Goal: Task Accomplishment & Management: Manage account settings

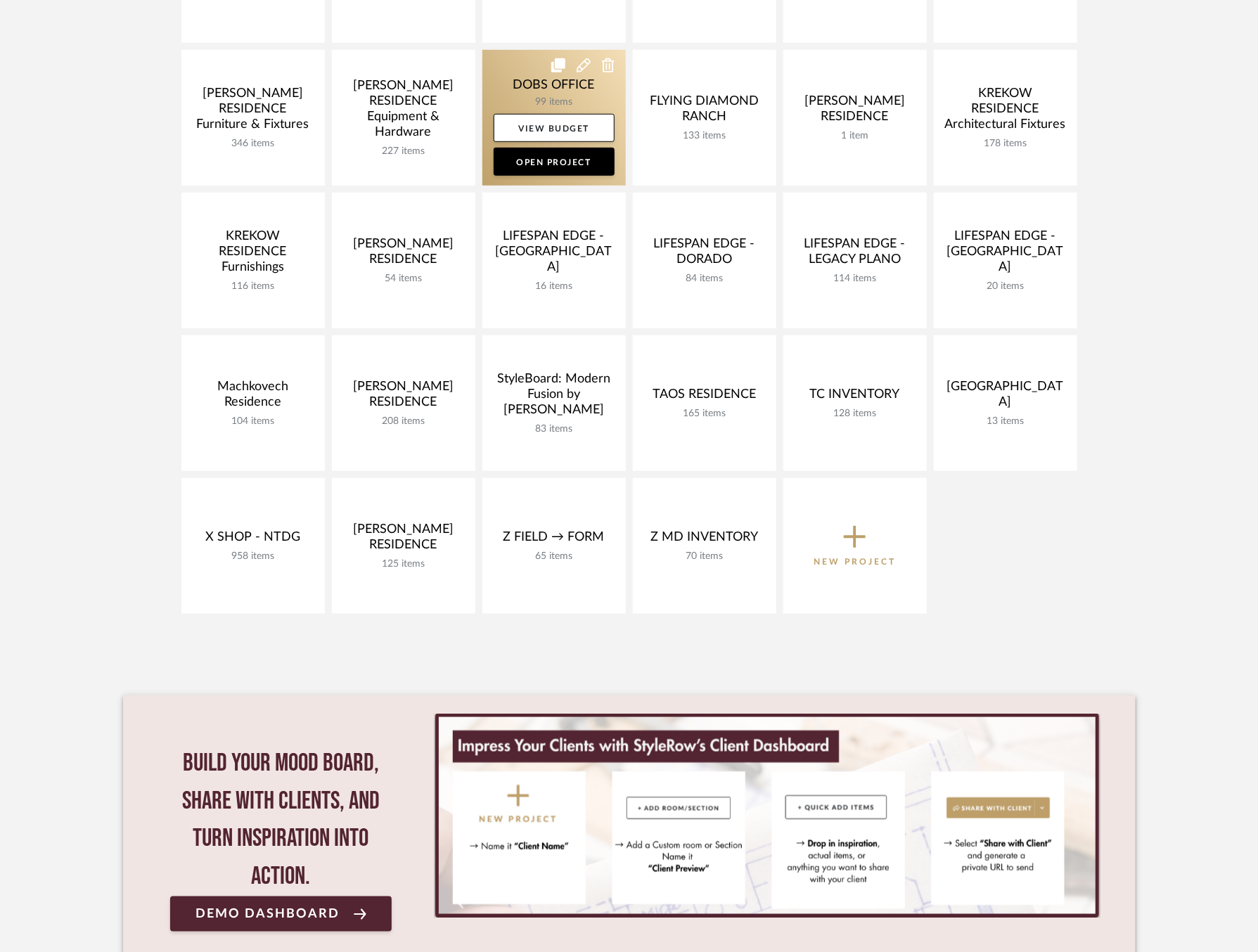
scroll to position [475, 0]
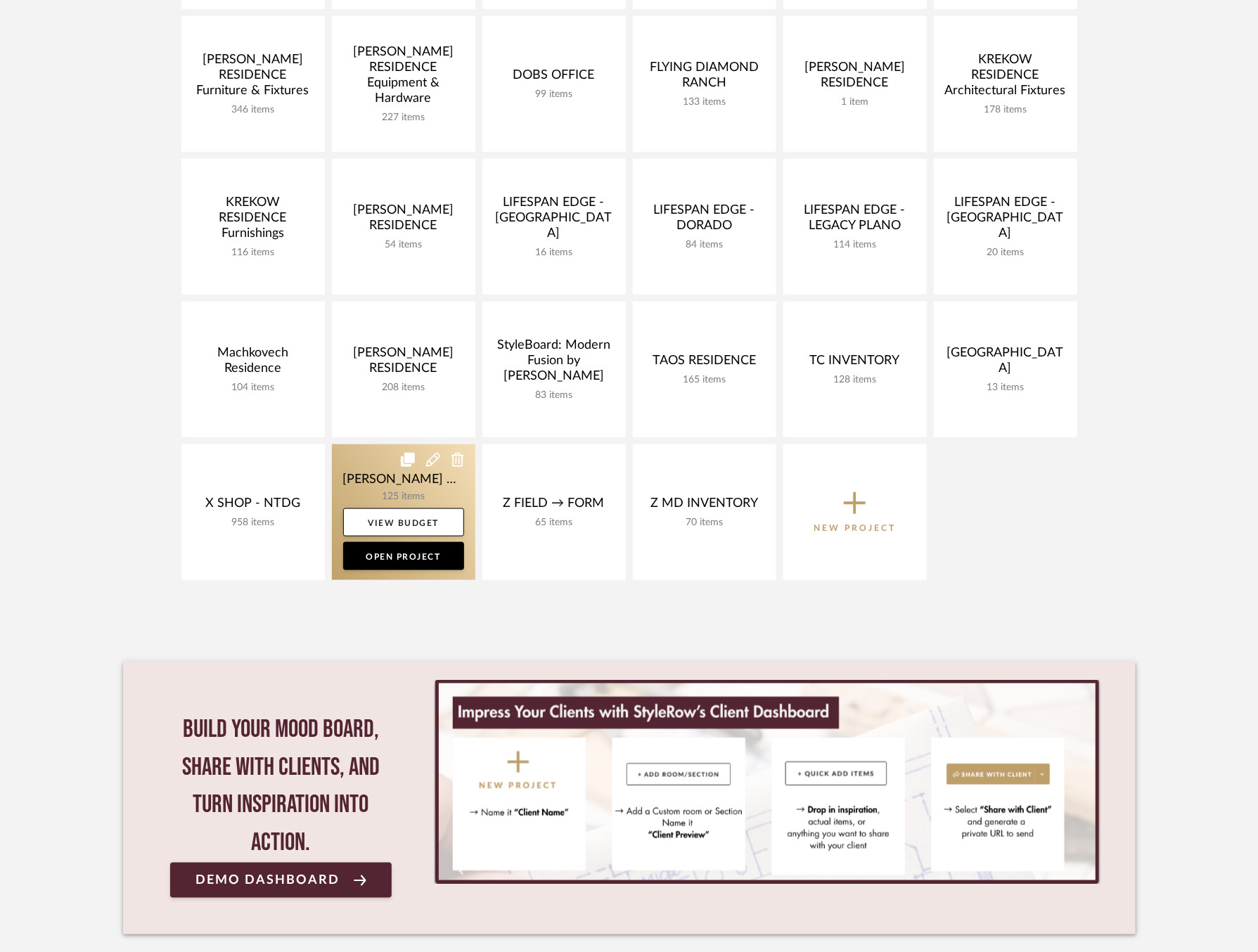
click at [367, 484] on link at bounding box center [403, 512] width 143 height 135
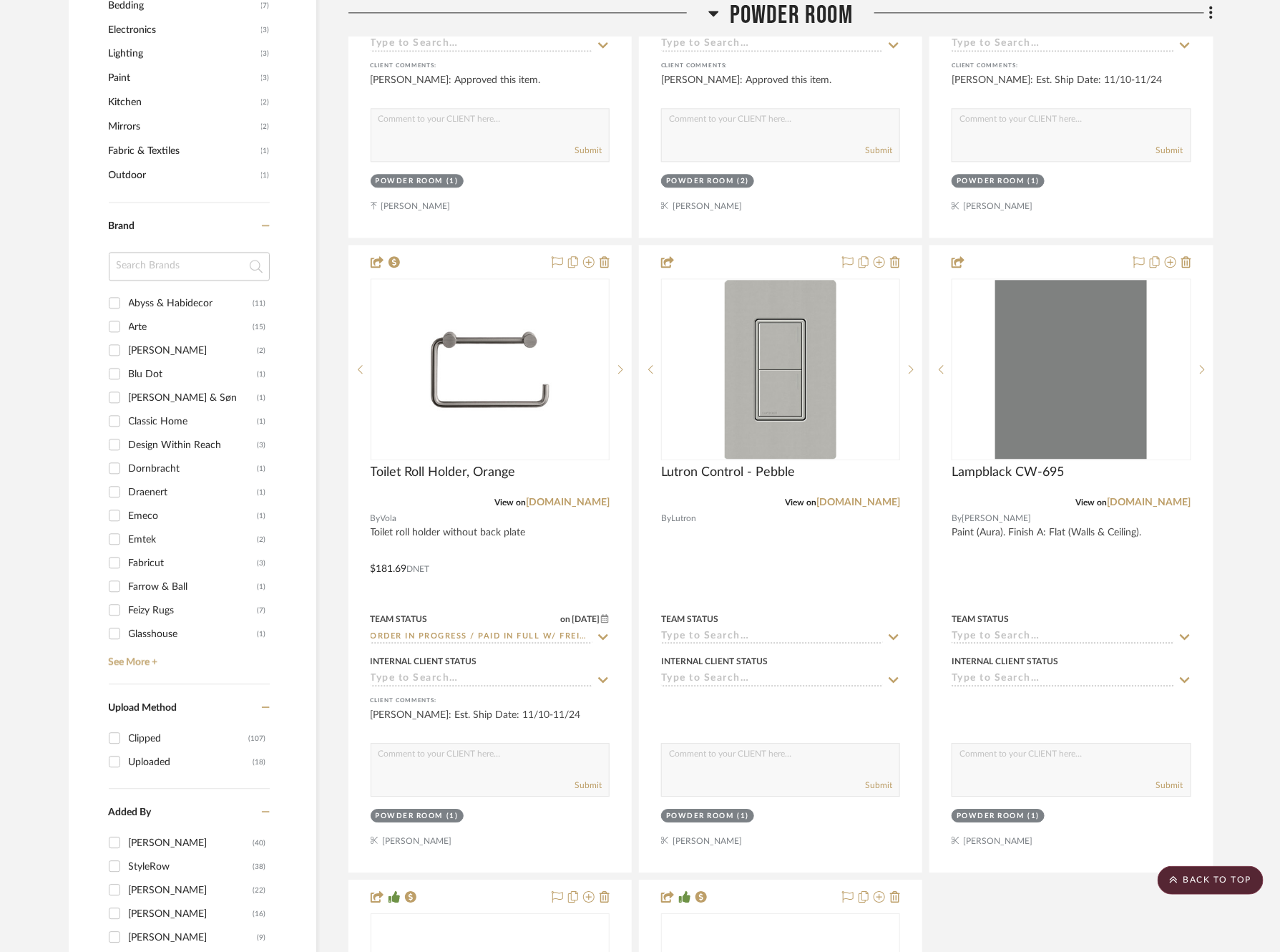
scroll to position [1533, 0]
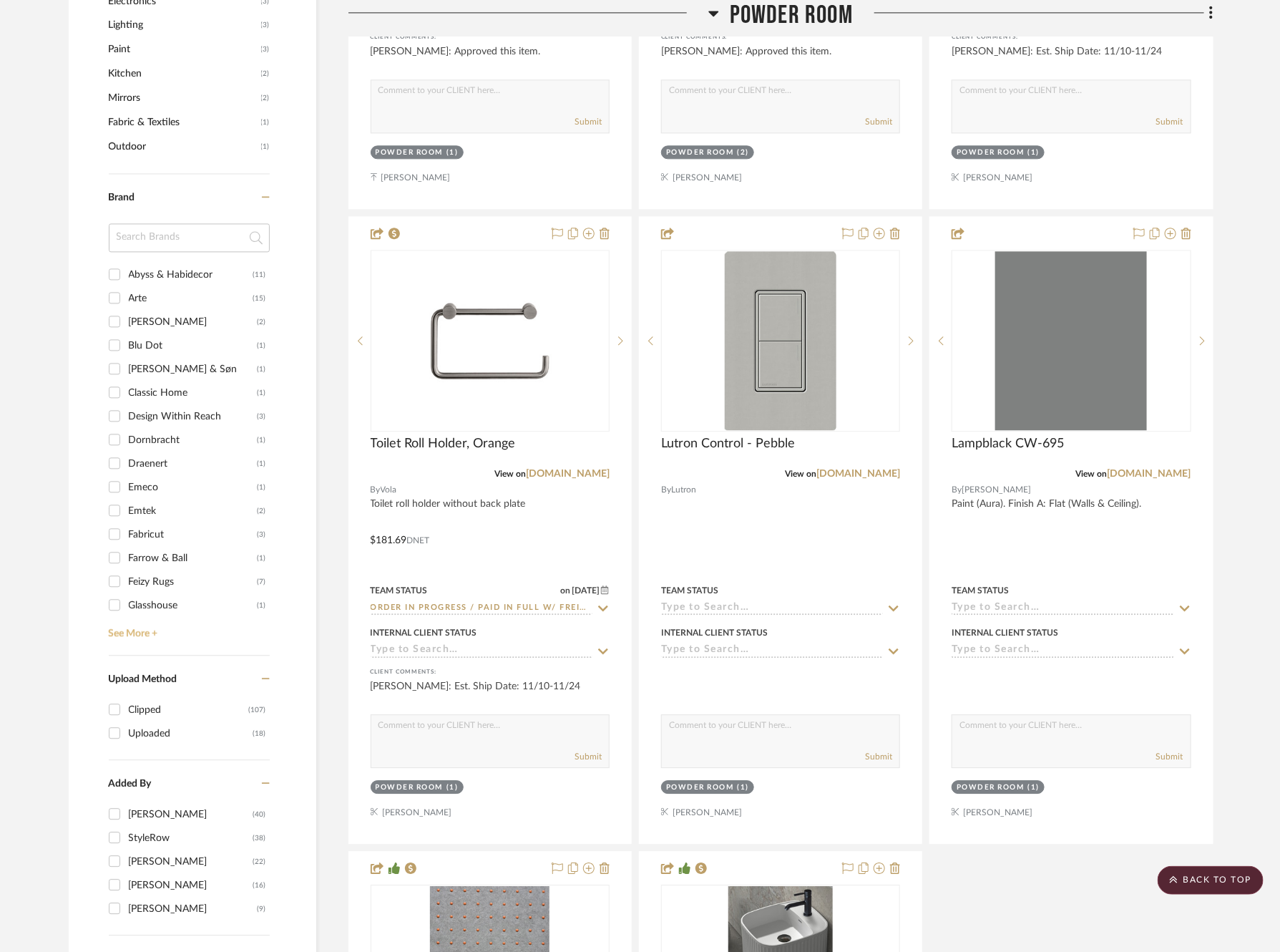
click at [138, 632] on link "See More +" at bounding box center [188, 628] width 164 height 23
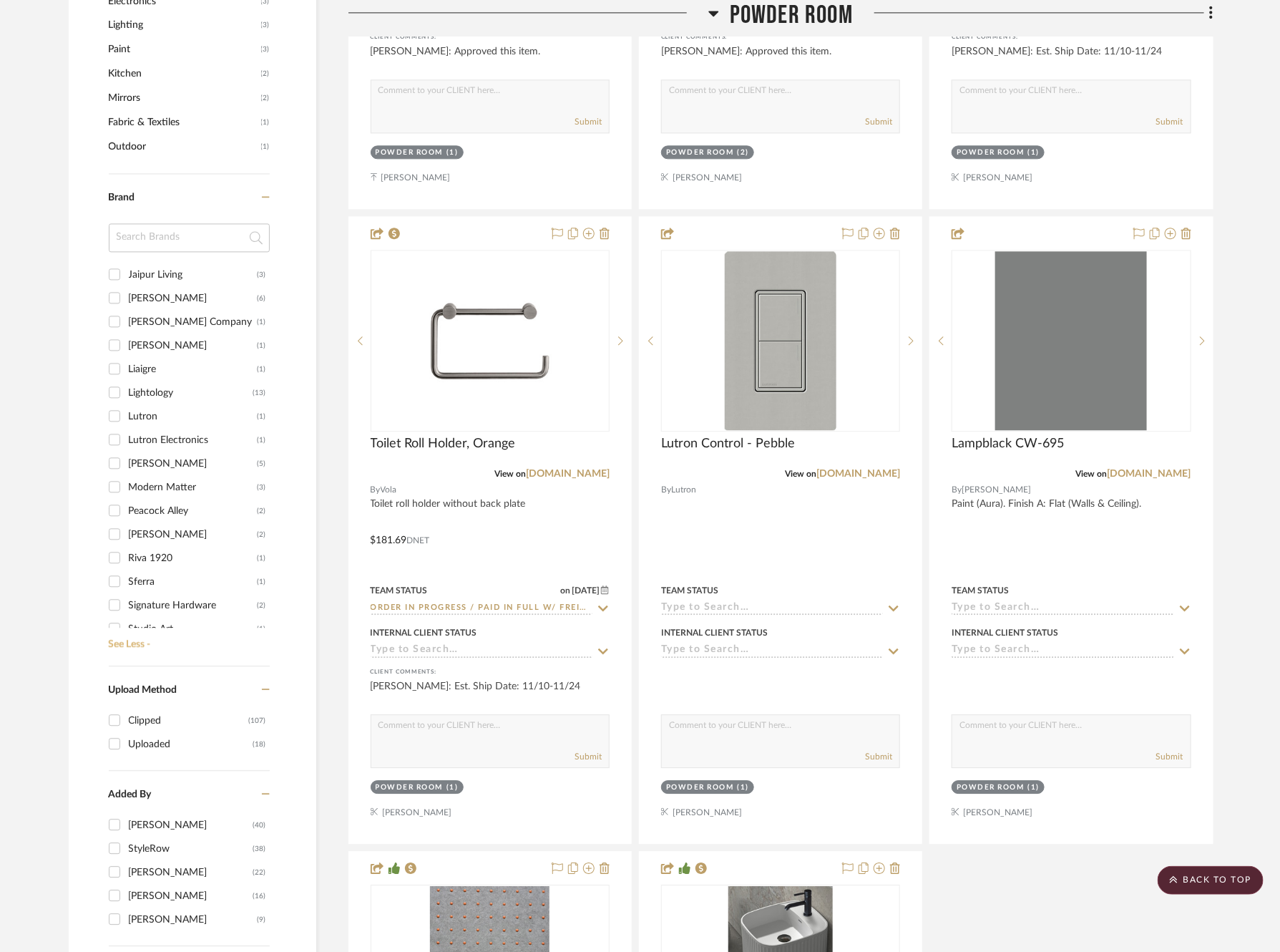
scroll to position [381, 0]
click at [159, 504] on div "Peacock Alley" at bounding box center [193, 508] width 129 height 23
click at [126, 504] on input "Peacock Alley (2)" at bounding box center [114, 508] width 23 height 23
checkbox input "true"
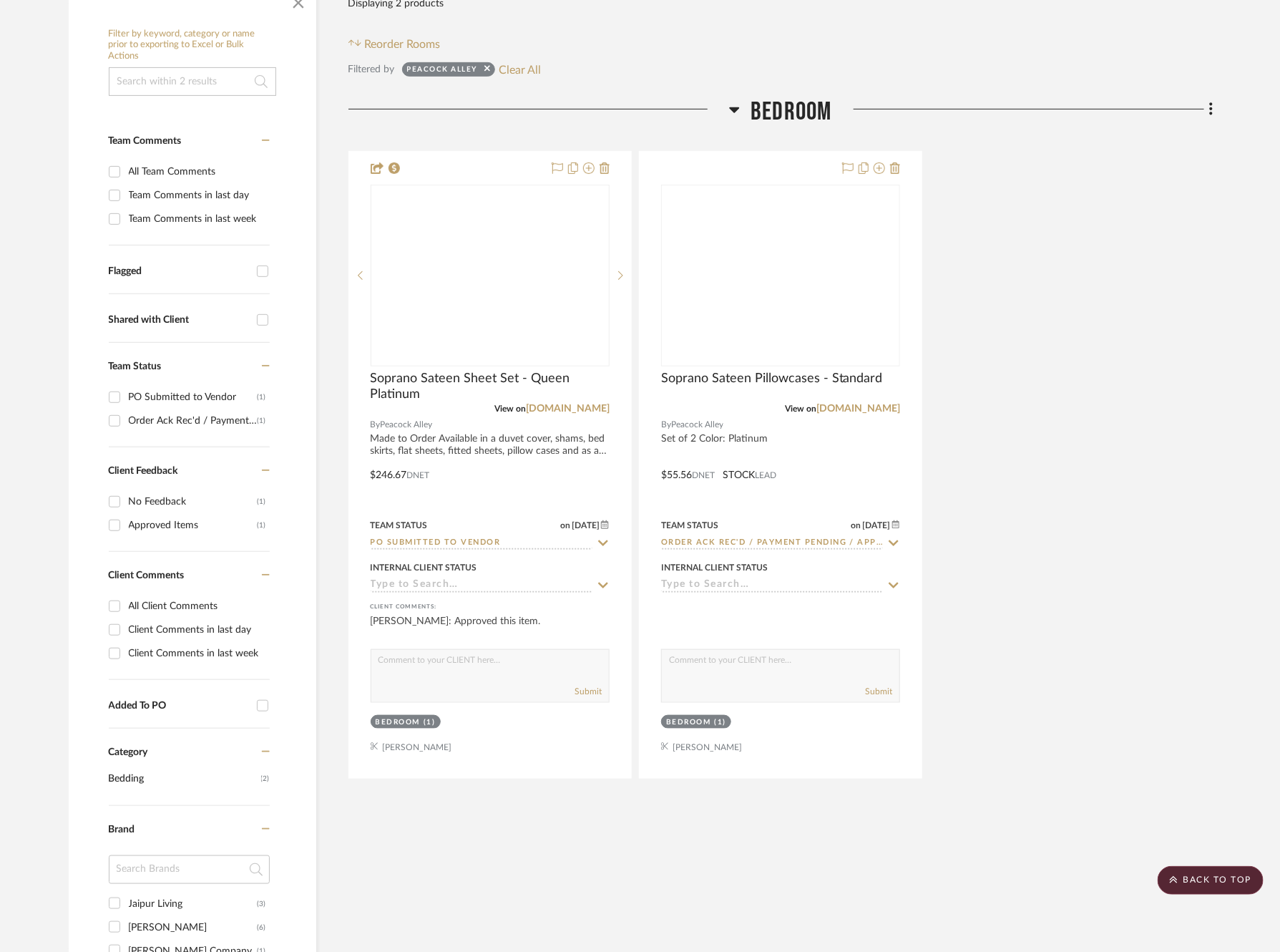
scroll to position [0, 0]
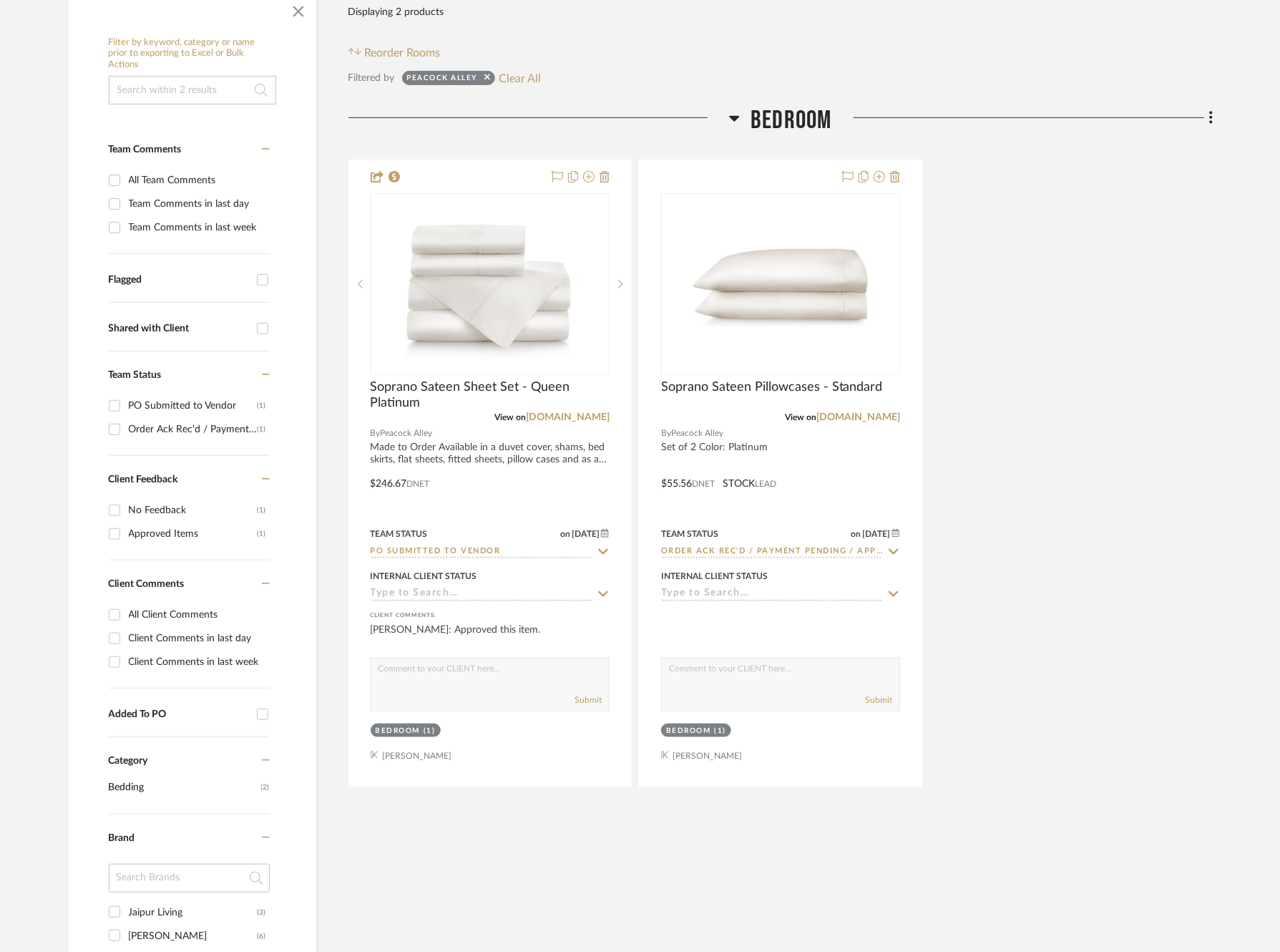
scroll to position [290, 0]
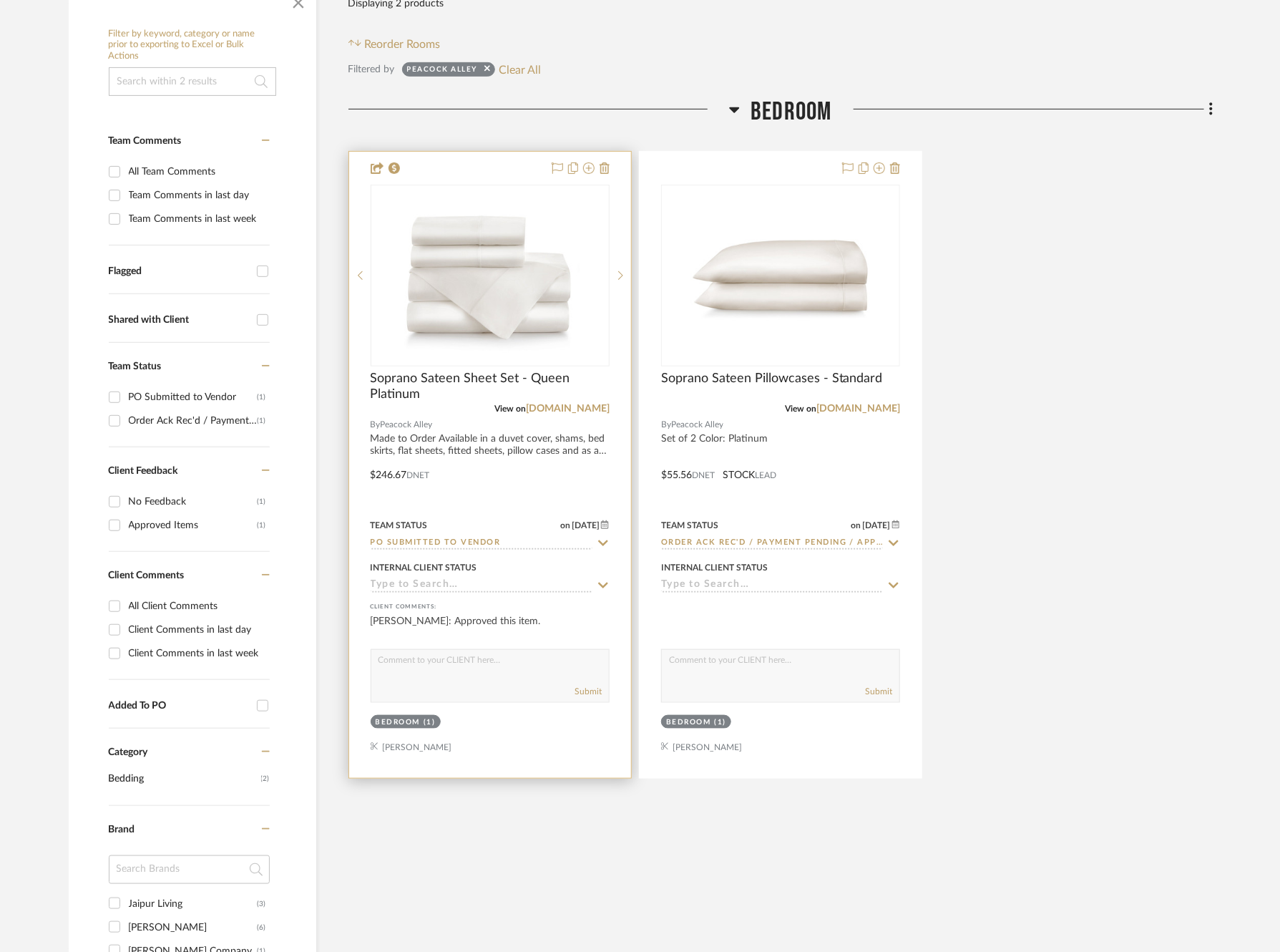
click at [598, 543] on icon at bounding box center [603, 543] width 13 height 12
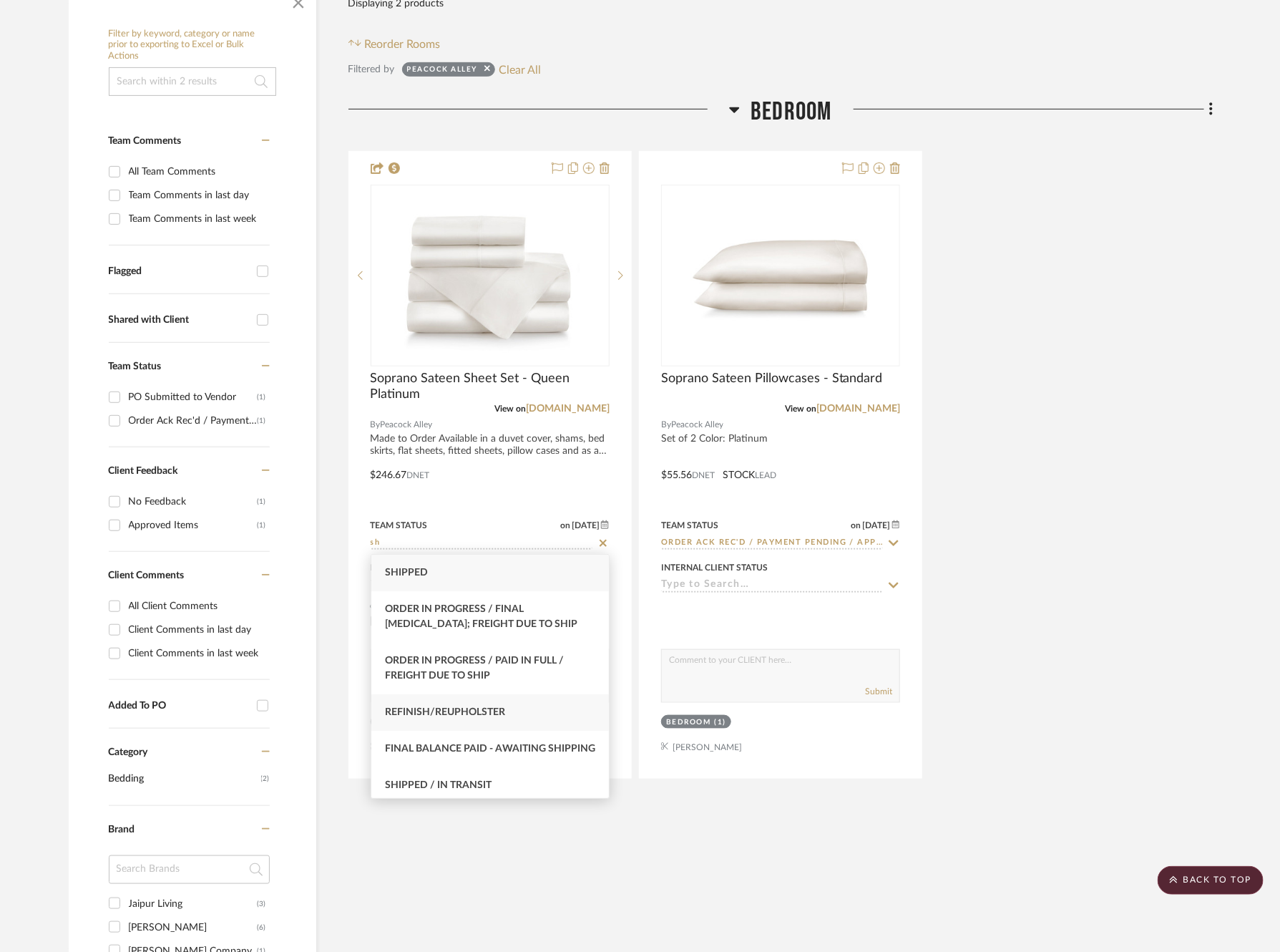
scroll to position [56, 0]
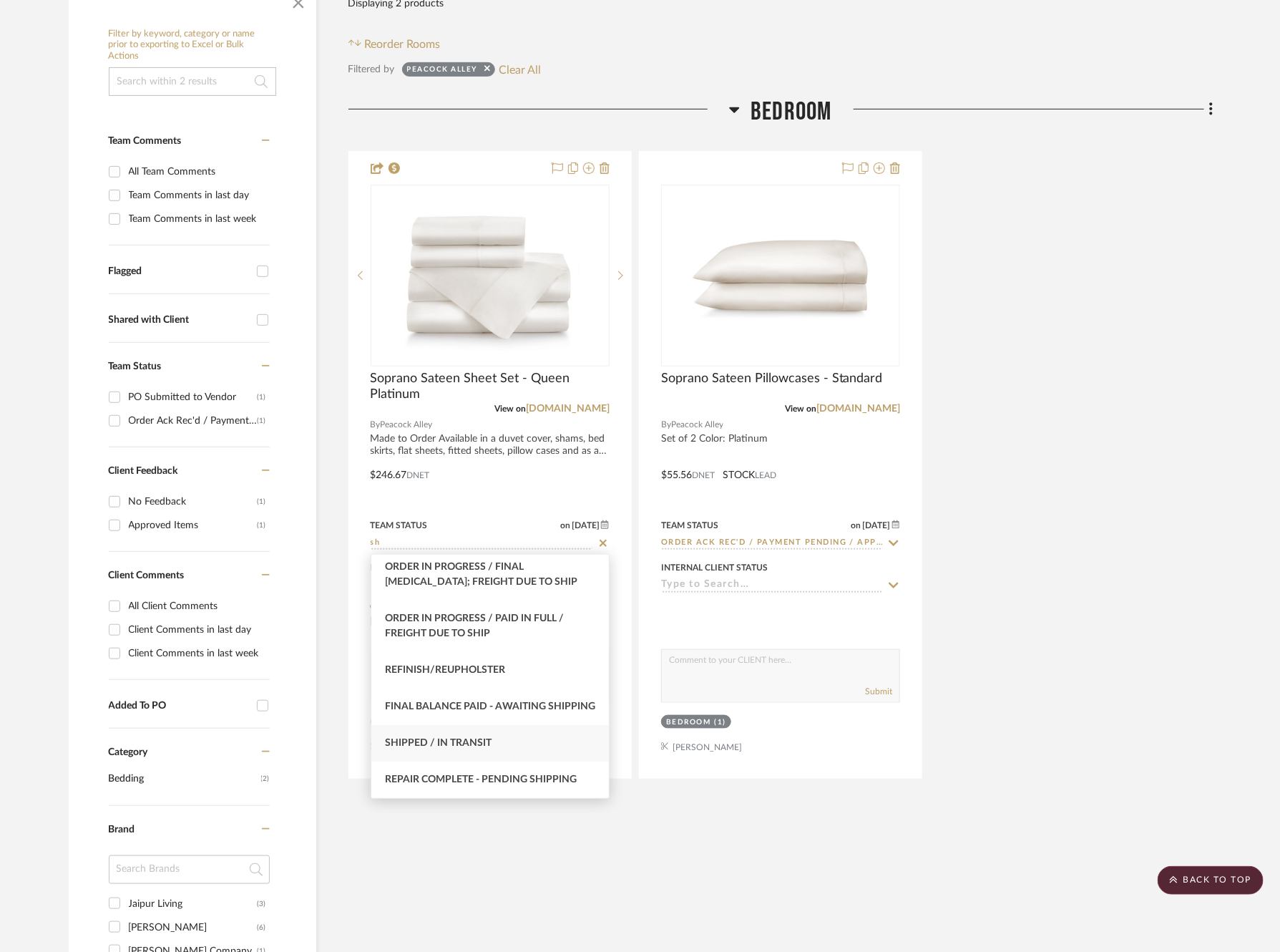
type input "sh"
click at [534, 752] on div "Shipped / In Transit" at bounding box center [490, 743] width 239 height 37
type input "[DATE]"
type input "Shipped / In Transit"
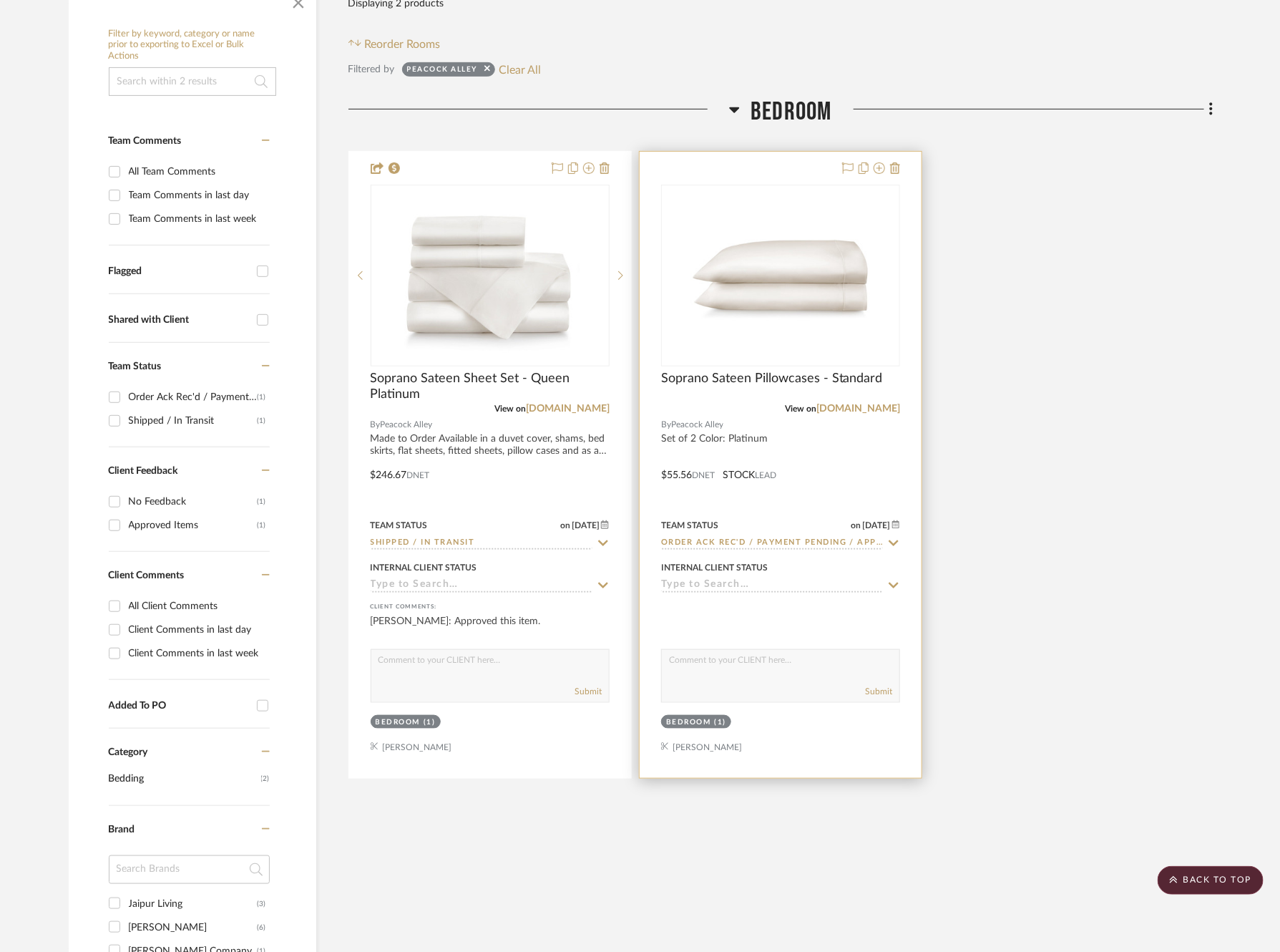
click at [897, 544] on icon at bounding box center [893, 543] width 13 height 12
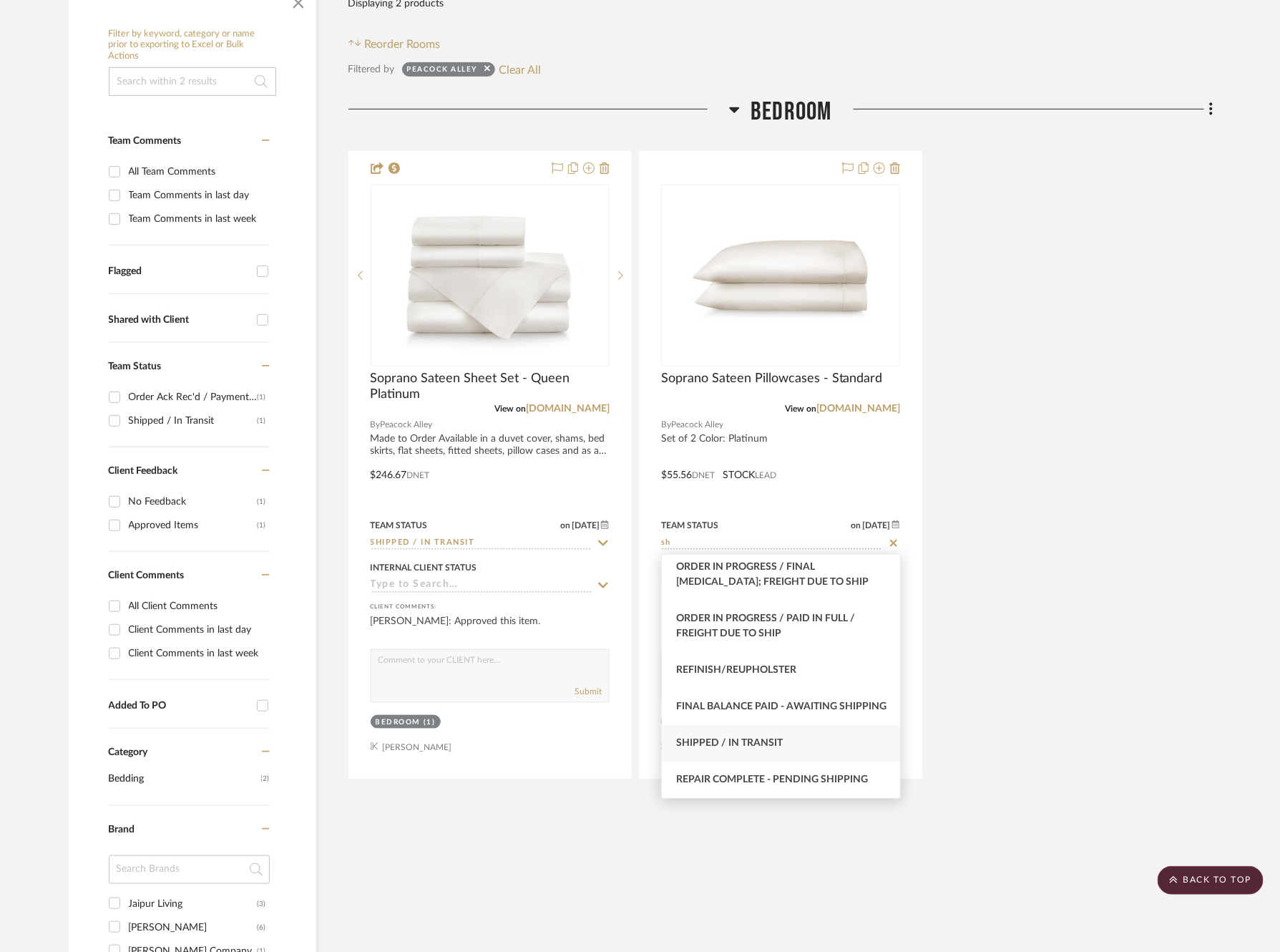
type input "sh"
click at [762, 741] on span "Shipped / In Transit" at bounding box center [728, 742] width 106 height 10
type input "[DATE]"
type input "Shipped / In Transit"
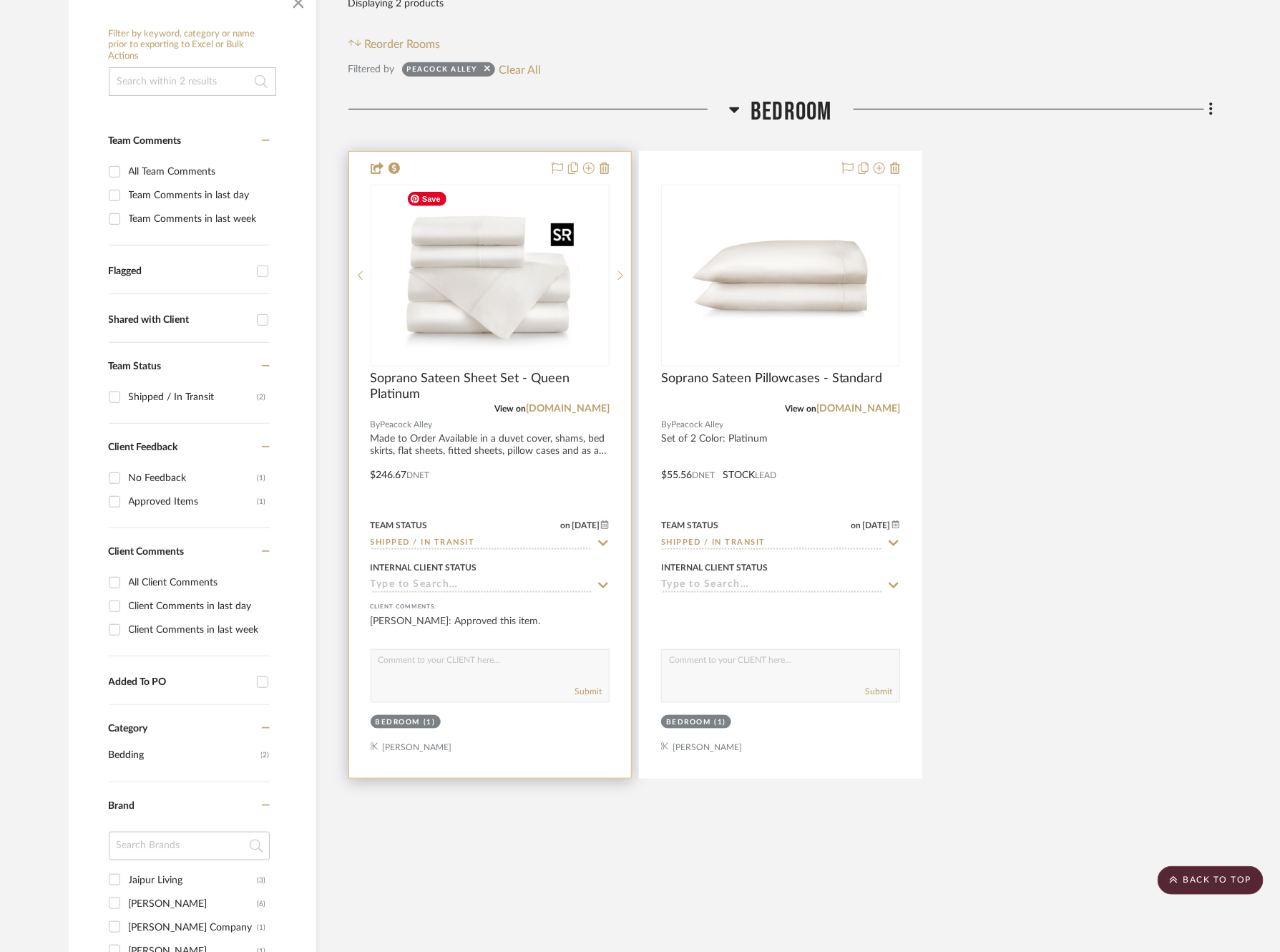
click at [0, 0] on img at bounding box center [0, 0] width 0 height 0
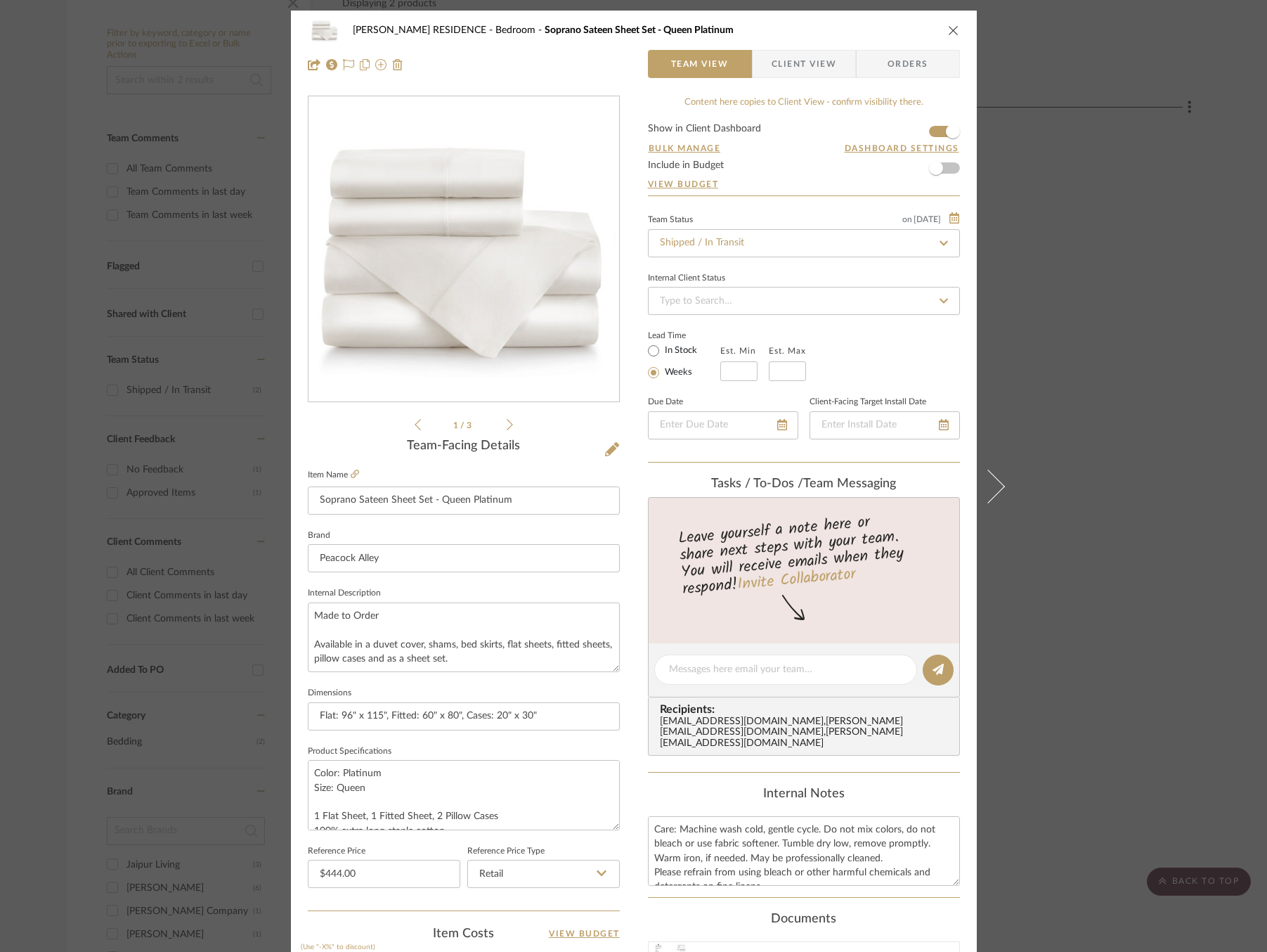
scroll to position [352, 0]
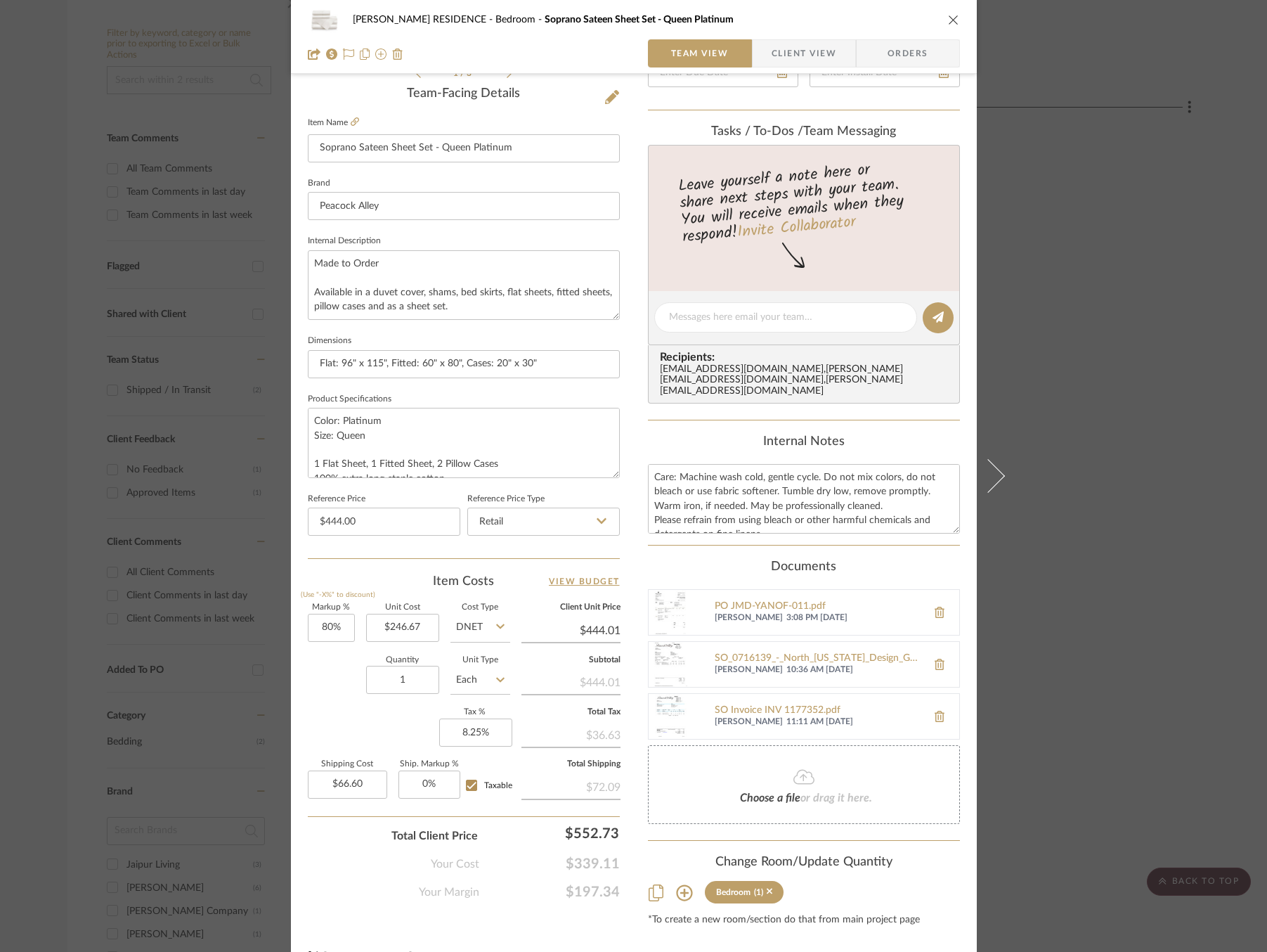
click at [1106, 416] on div "YANOFSKY RESIDENCE Bedroom Soprano Sateen Sheet Set - Queen Platinum Team View …" at bounding box center [633, 476] width 1267 height 952
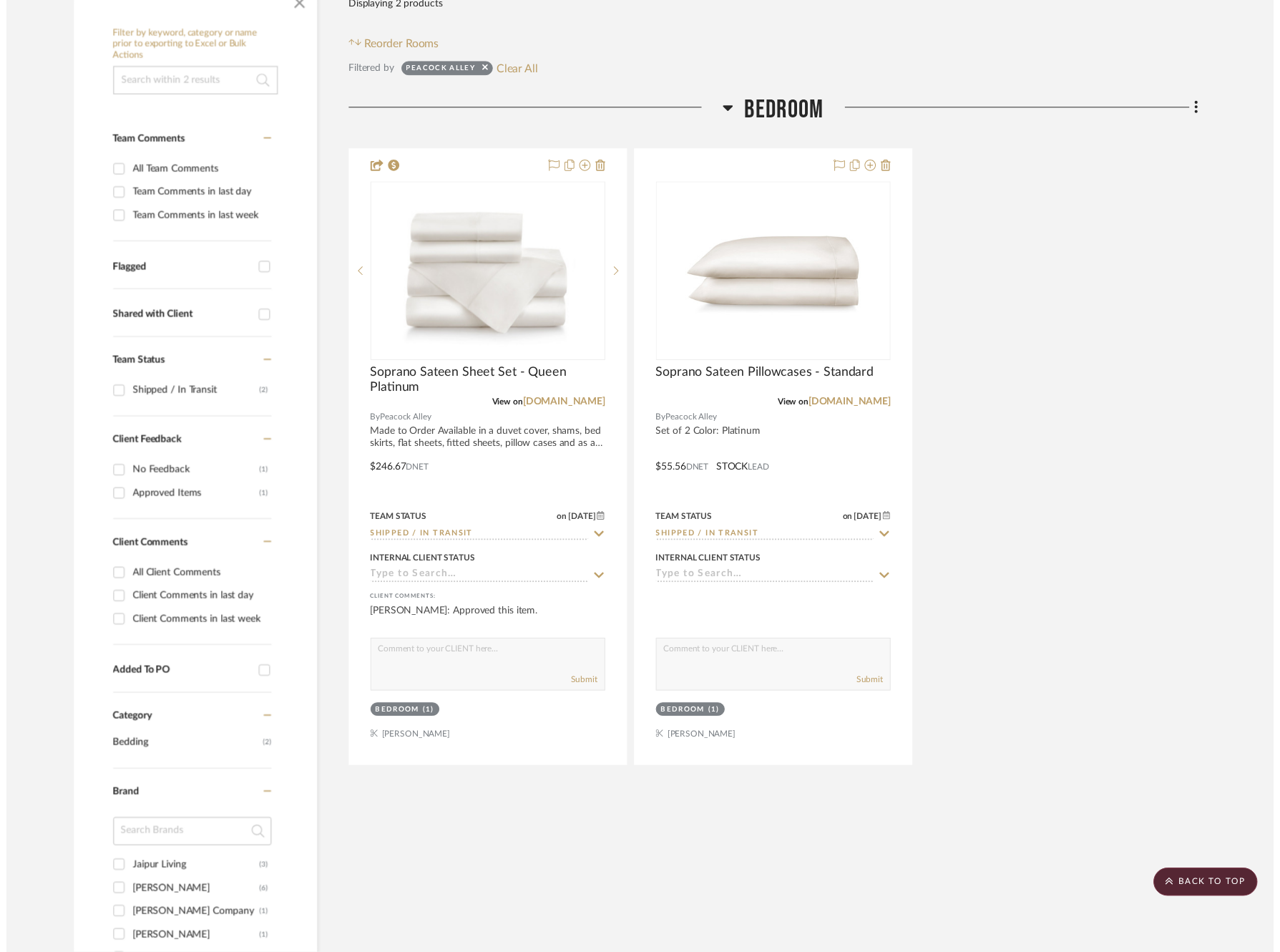
scroll to position [290, 0]
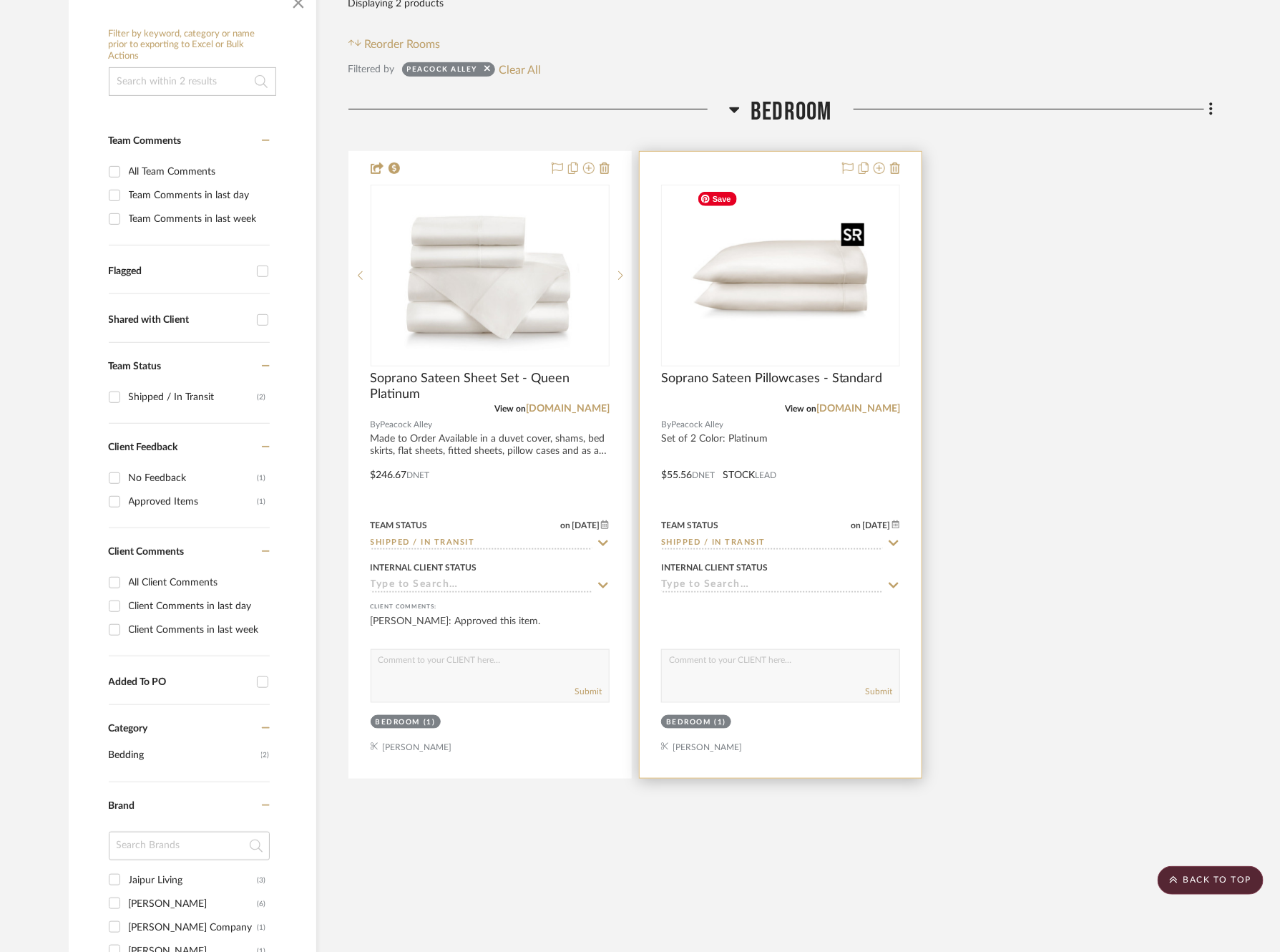
click at [0, 0] on img at bounding box center [0, 0] width 0 height 0
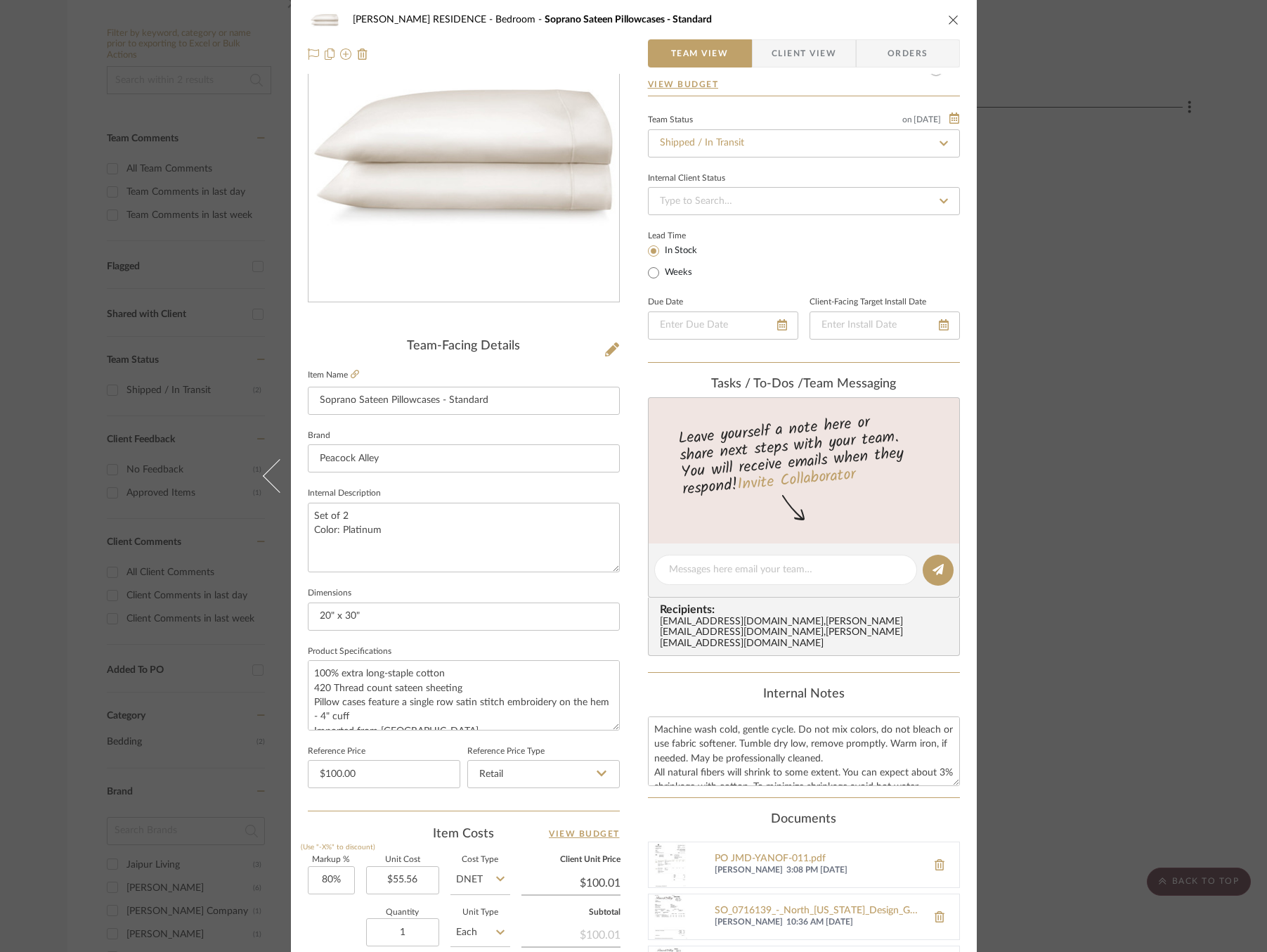
scroll to position [0, 0]
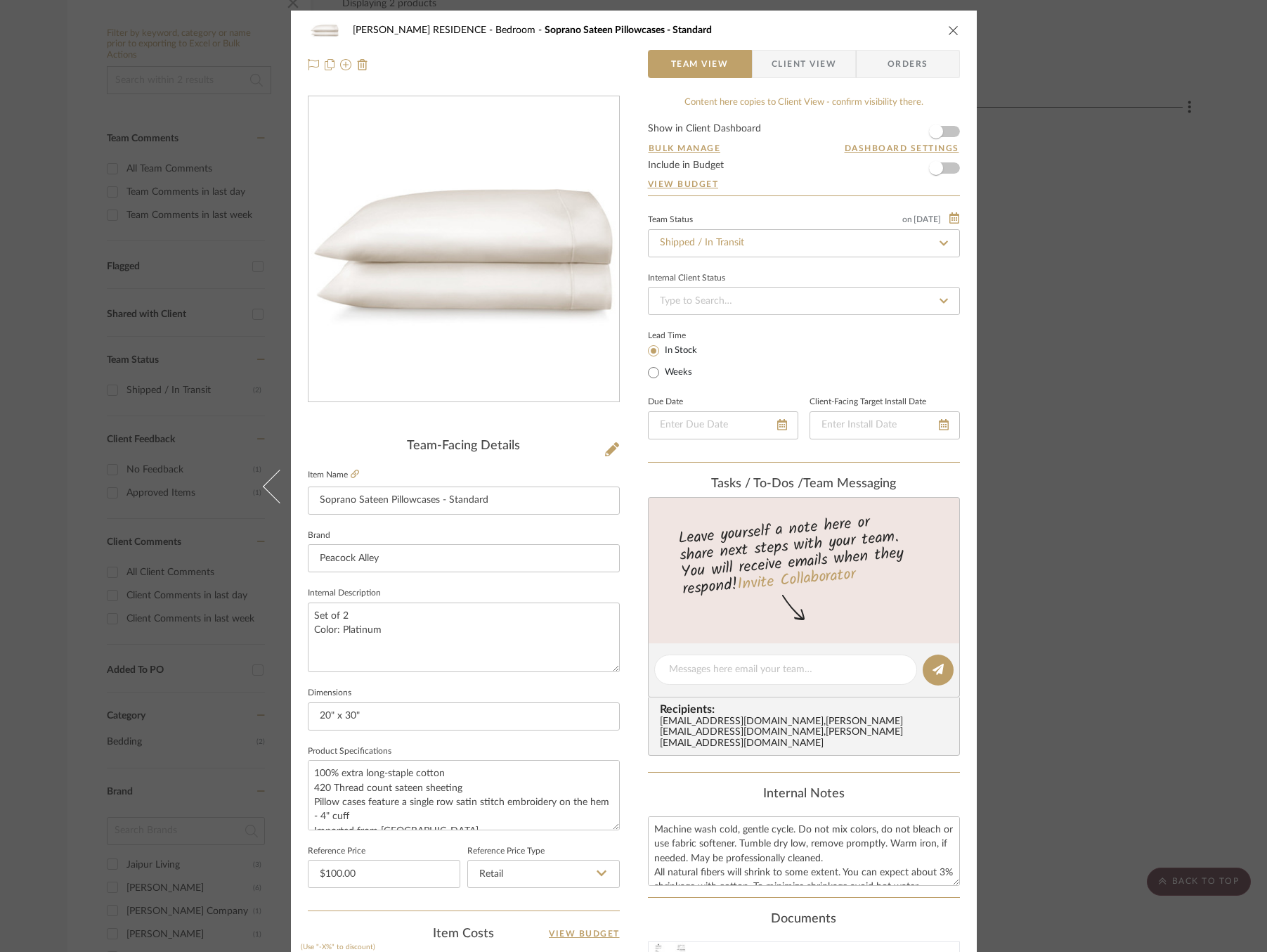
click at [1104, 206] on div "YANOFSKY RESIDENCE Bedroom Soprano Sateen Pillowcases - Standard Team View Clie…" at bounding box center [633, 476] width 1267 height 952
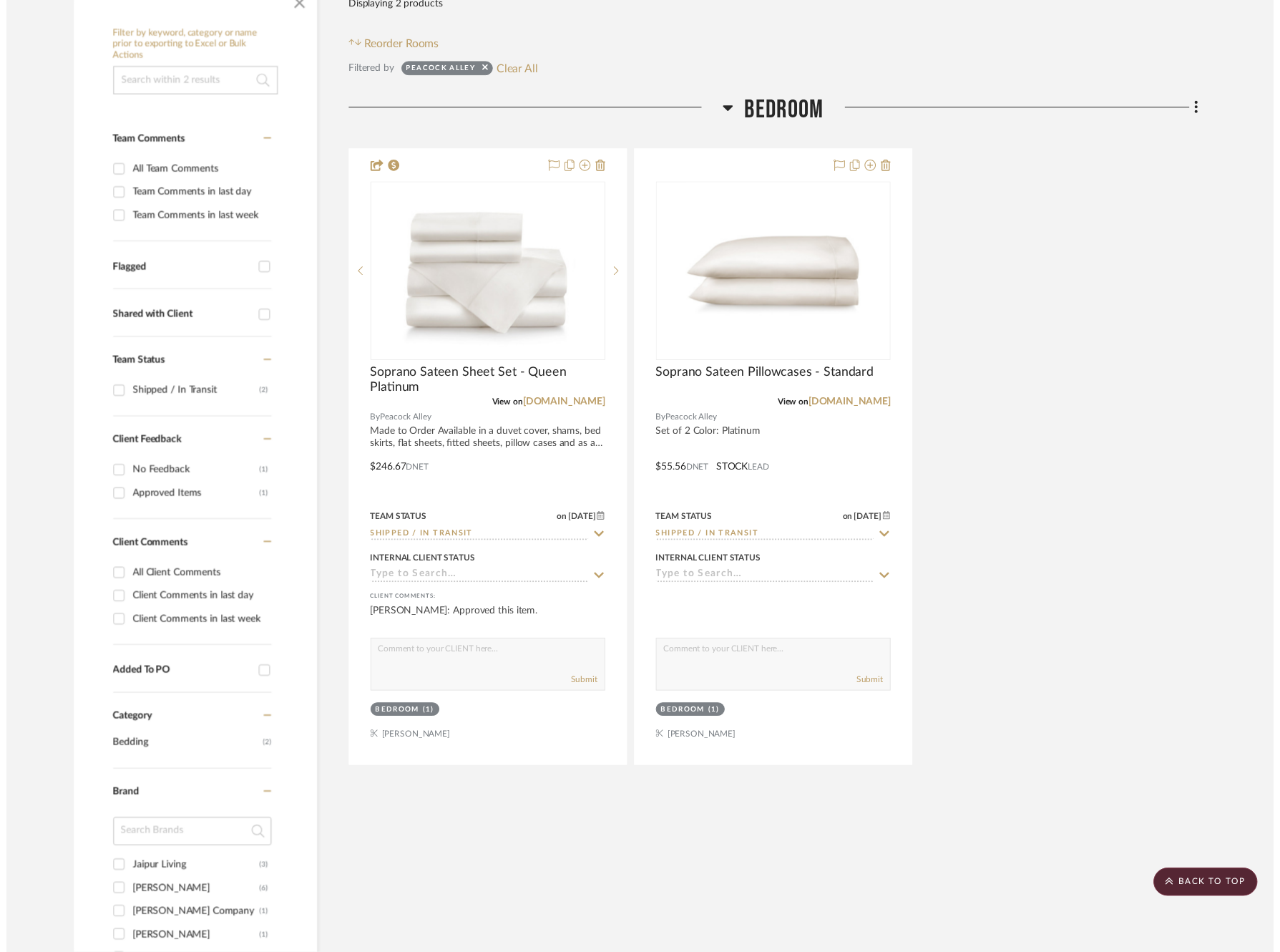
scroll to position [290, 0]
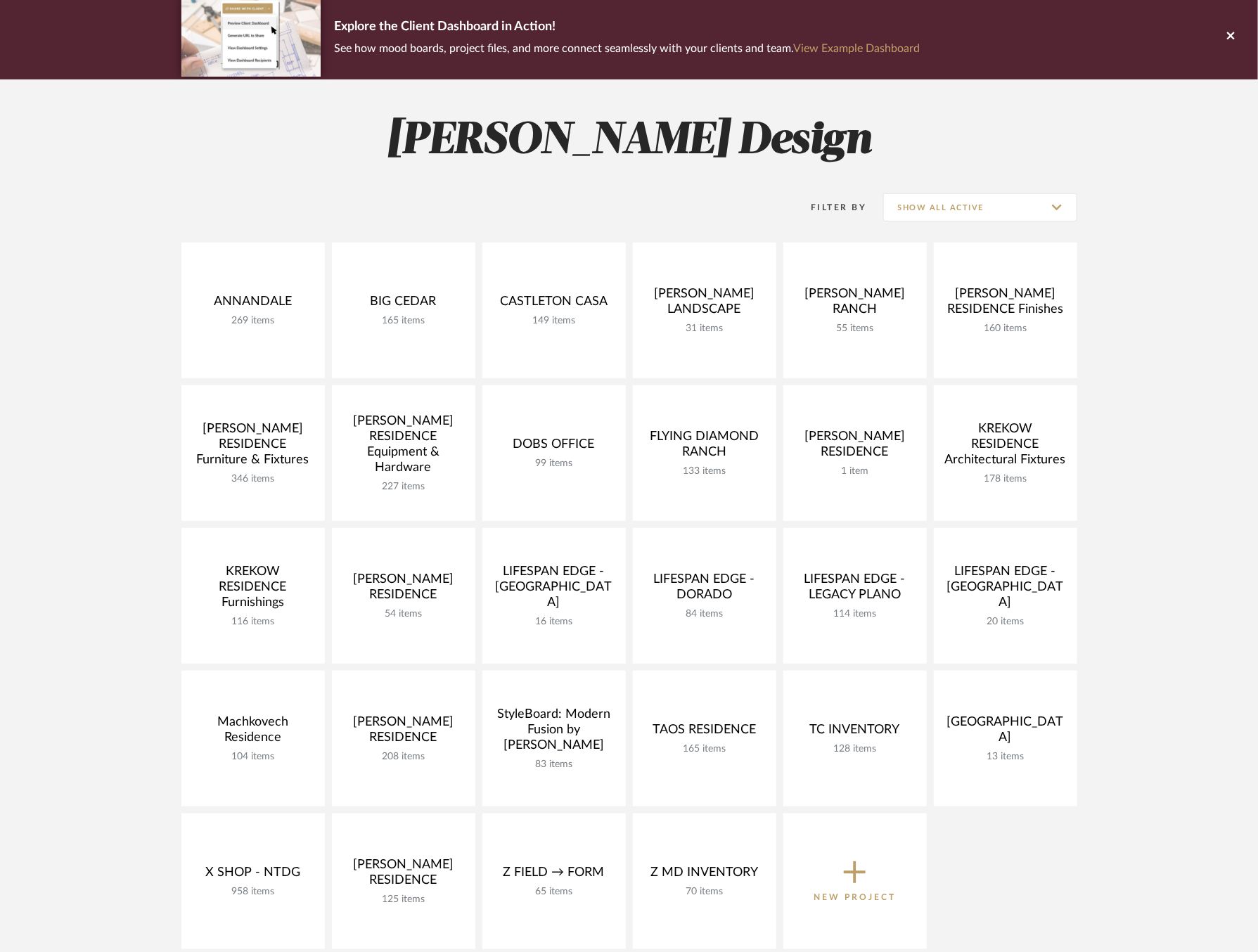
scroll to position [110, 0]
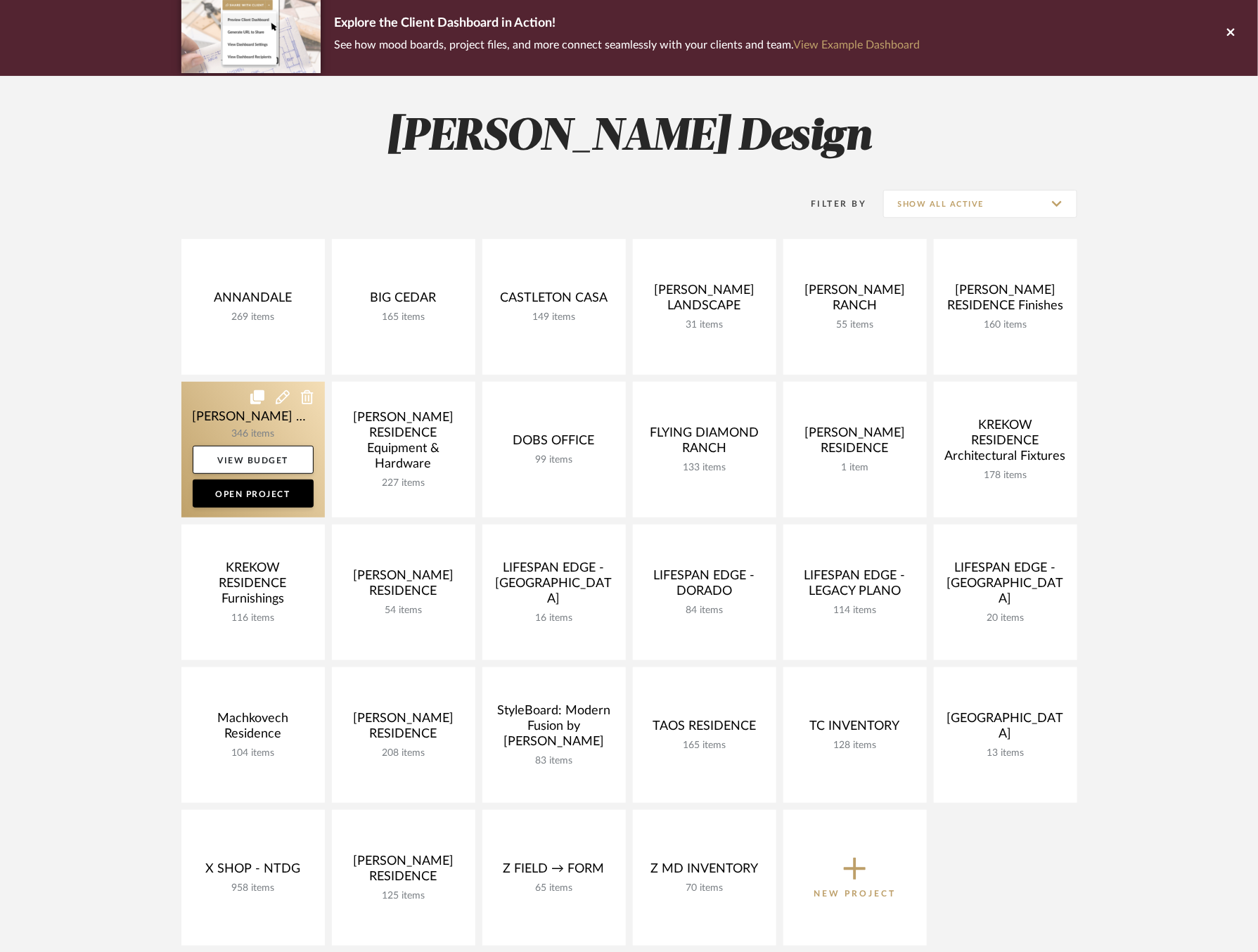
click at [211, 421] on link at bounding box center [253, 450] width 143 height 135
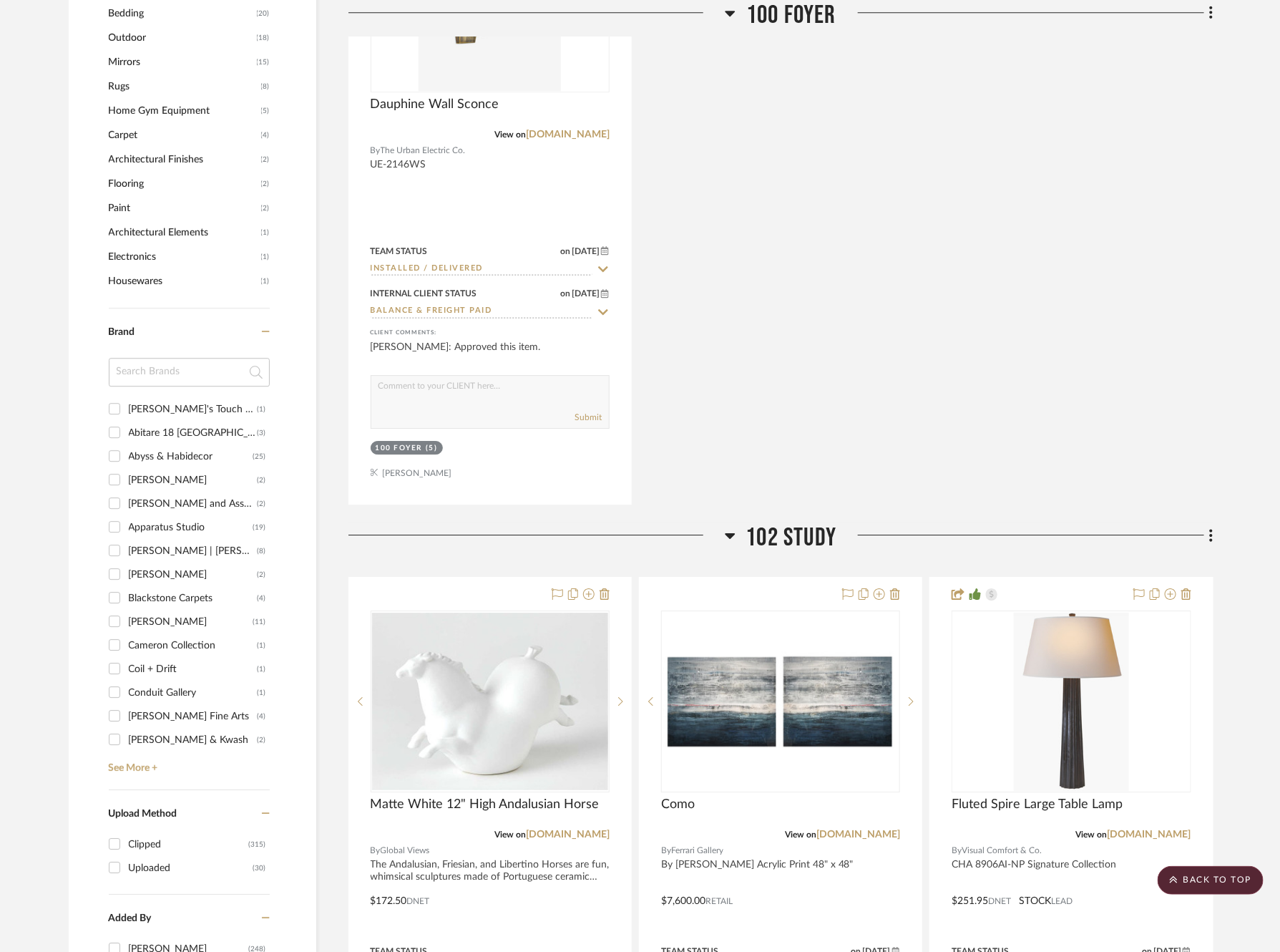
scroll to position [1893, 0]
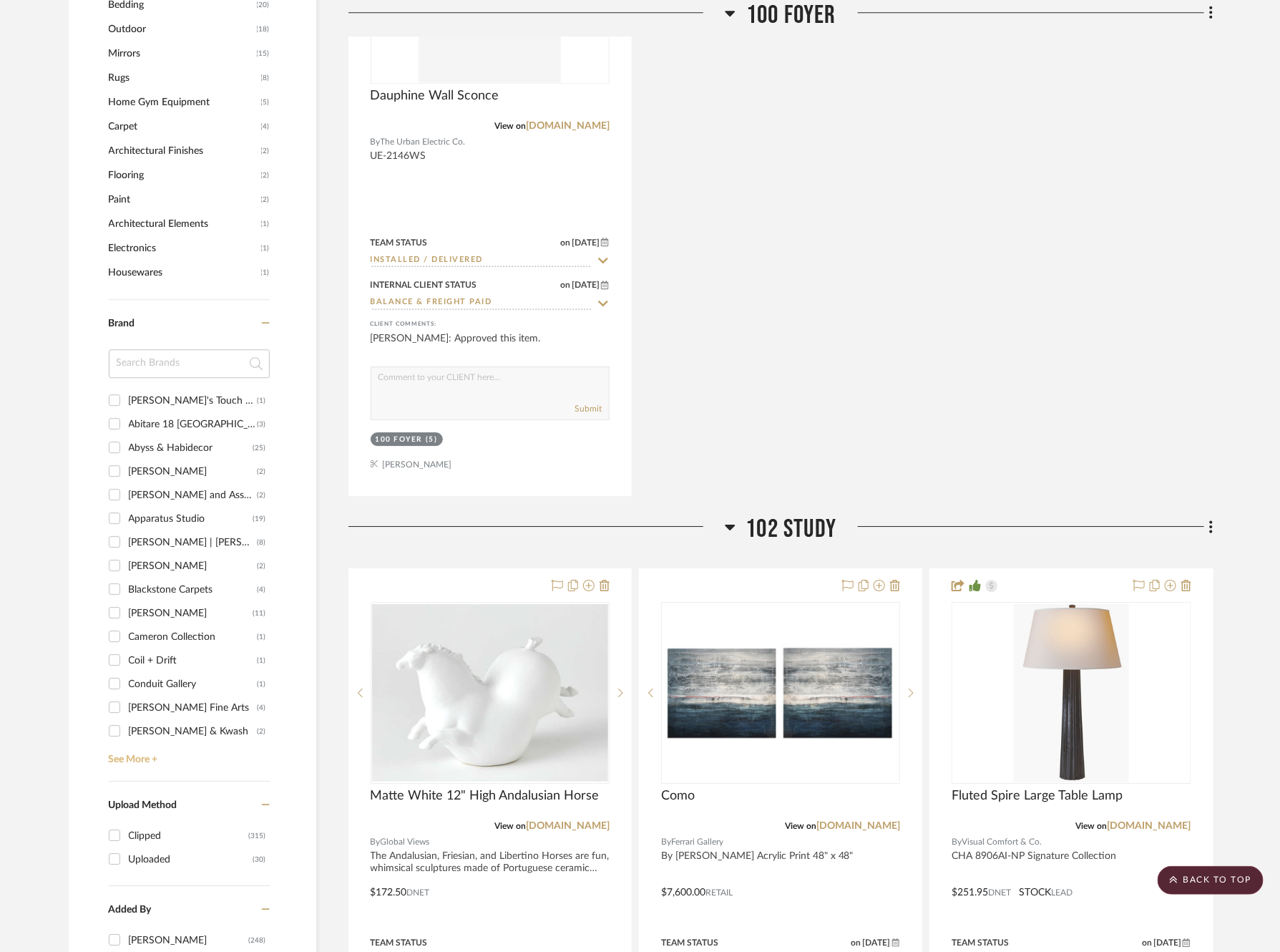
click at [155, 747] on link "See More +" at bounding box center [188, 754] width 164 height 23
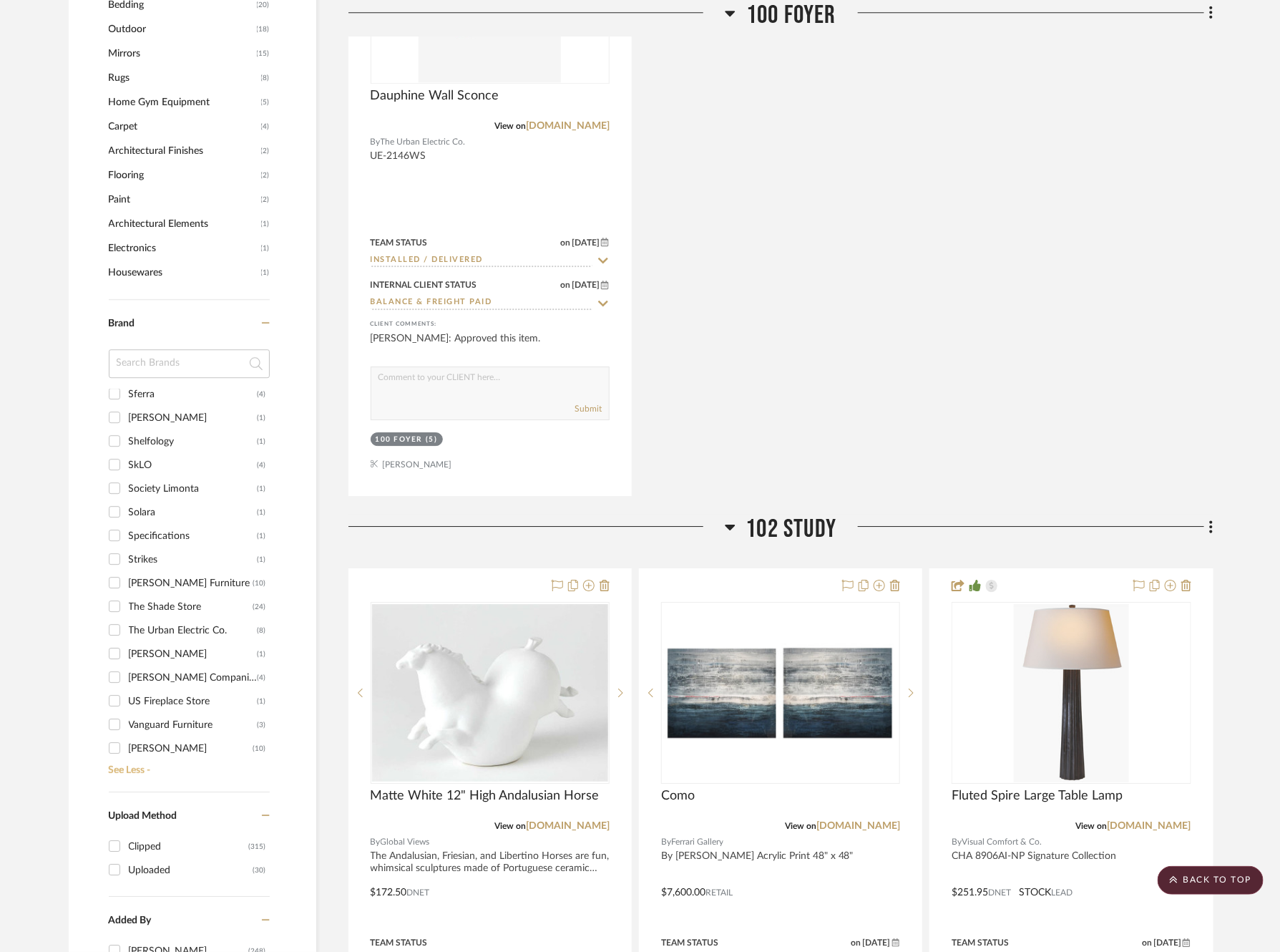
scroll to position [1807, 0]
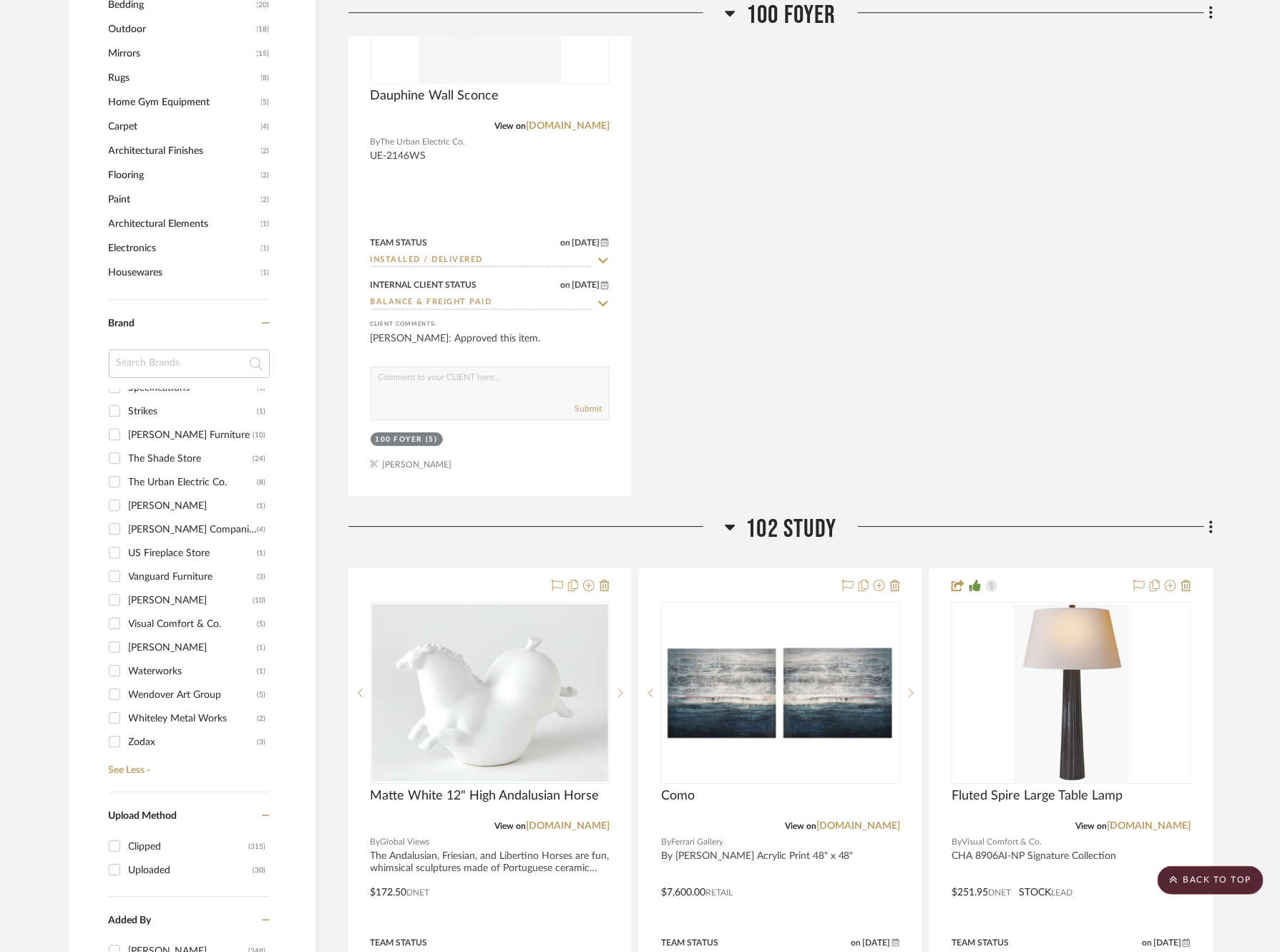
click at [163, 622] on div "Visual Comfort & Co." at bounding box center [193, 624] width 129 height 23
click at [126, 622] on input "Visual Comfort & Co. (5)" at bounding box center [114, 623] width 23 height 23
checkbox input "true"
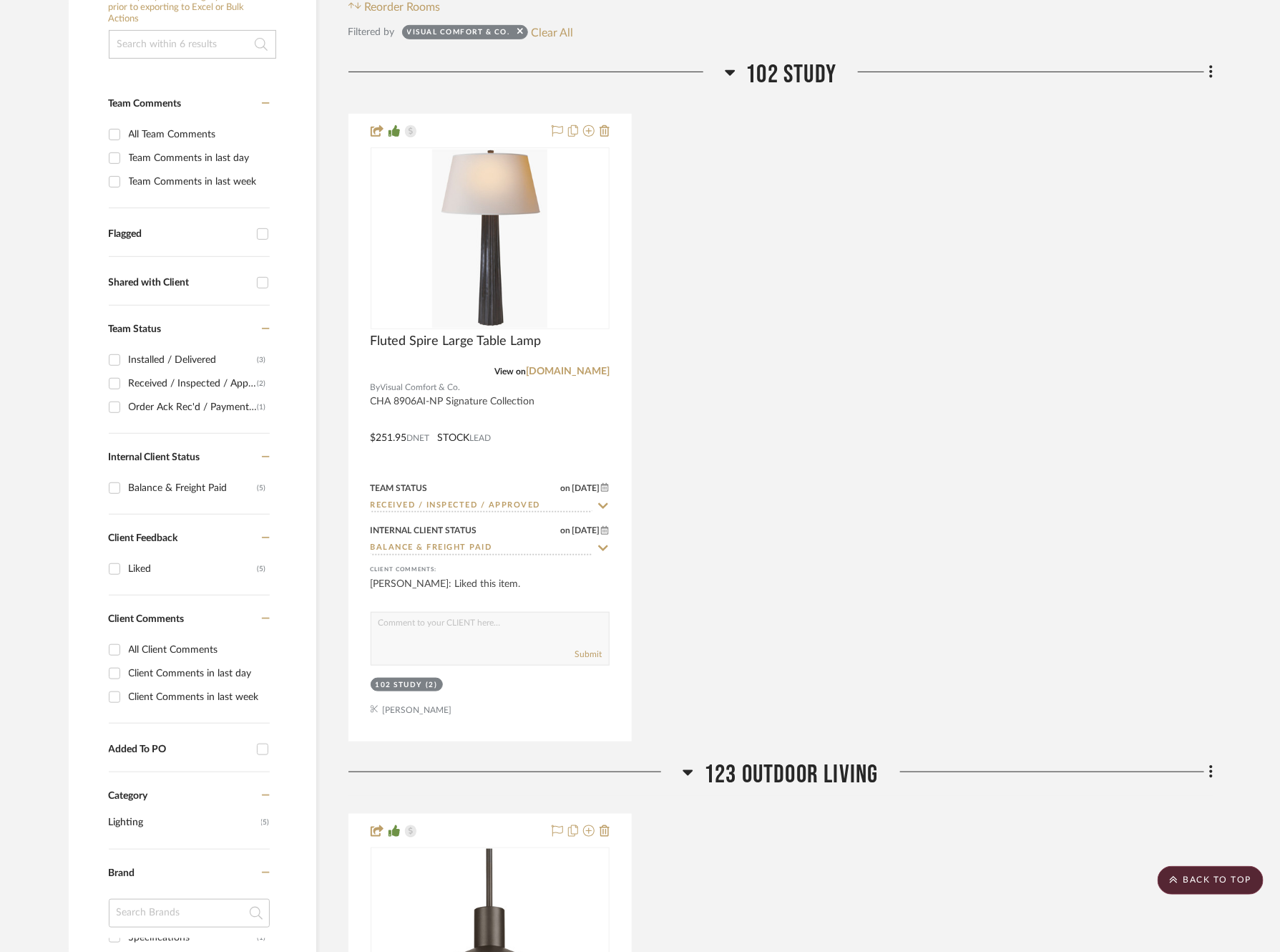
scroll to position [0, 0]
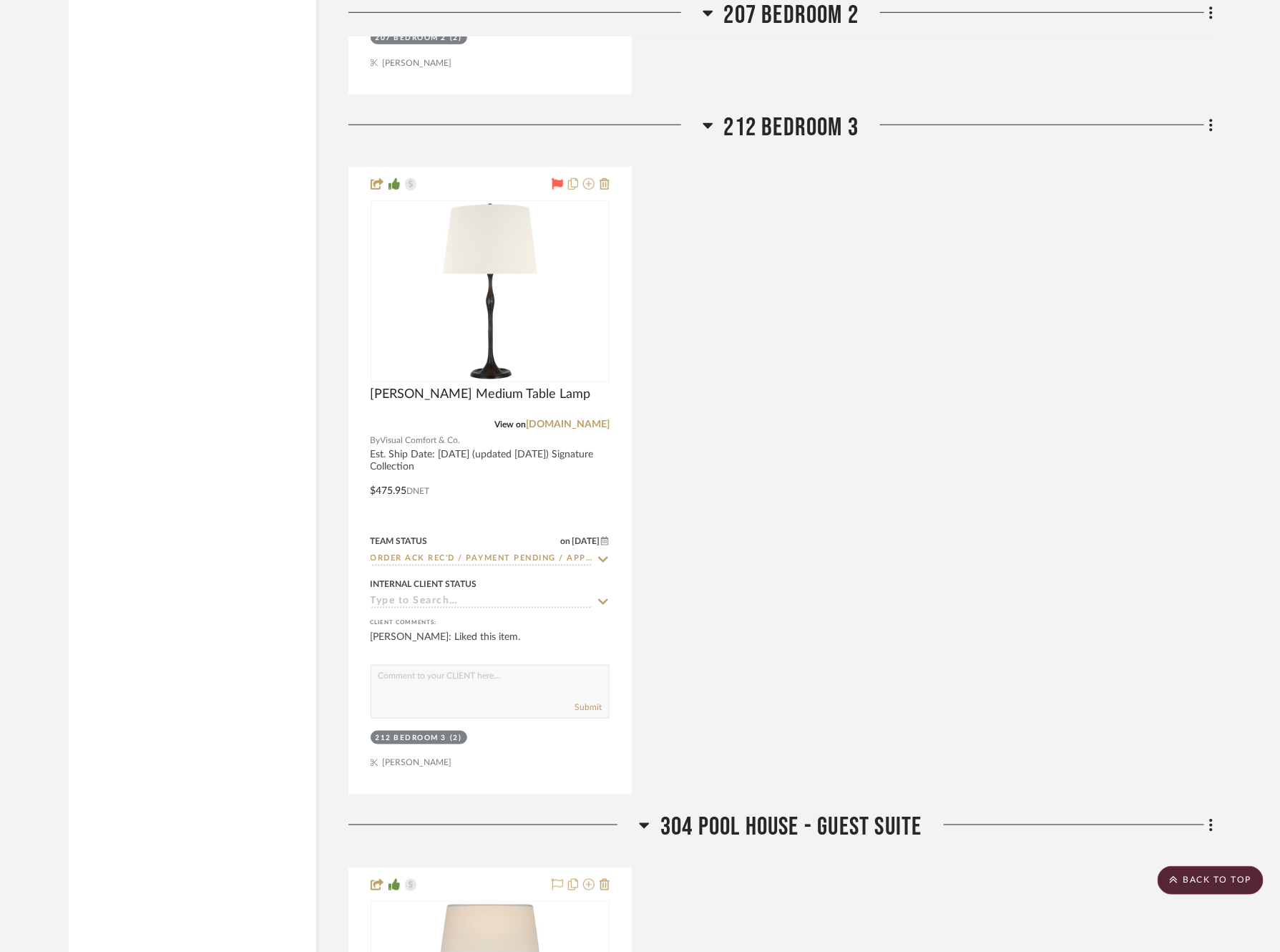
scroll to position [3085, 0]
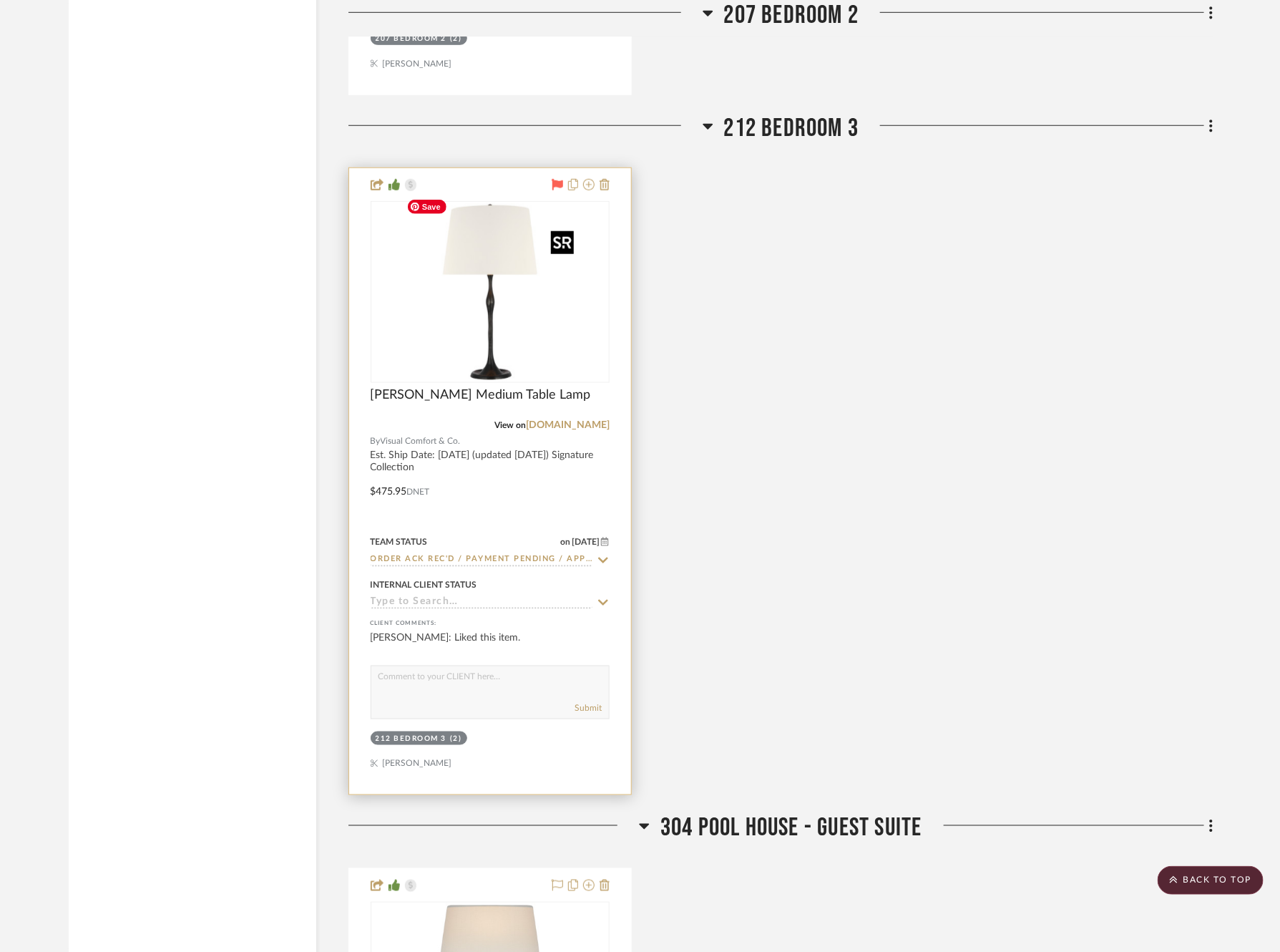
click at [0, 0] on img at bounding box center [0, 0] width 0 height 0
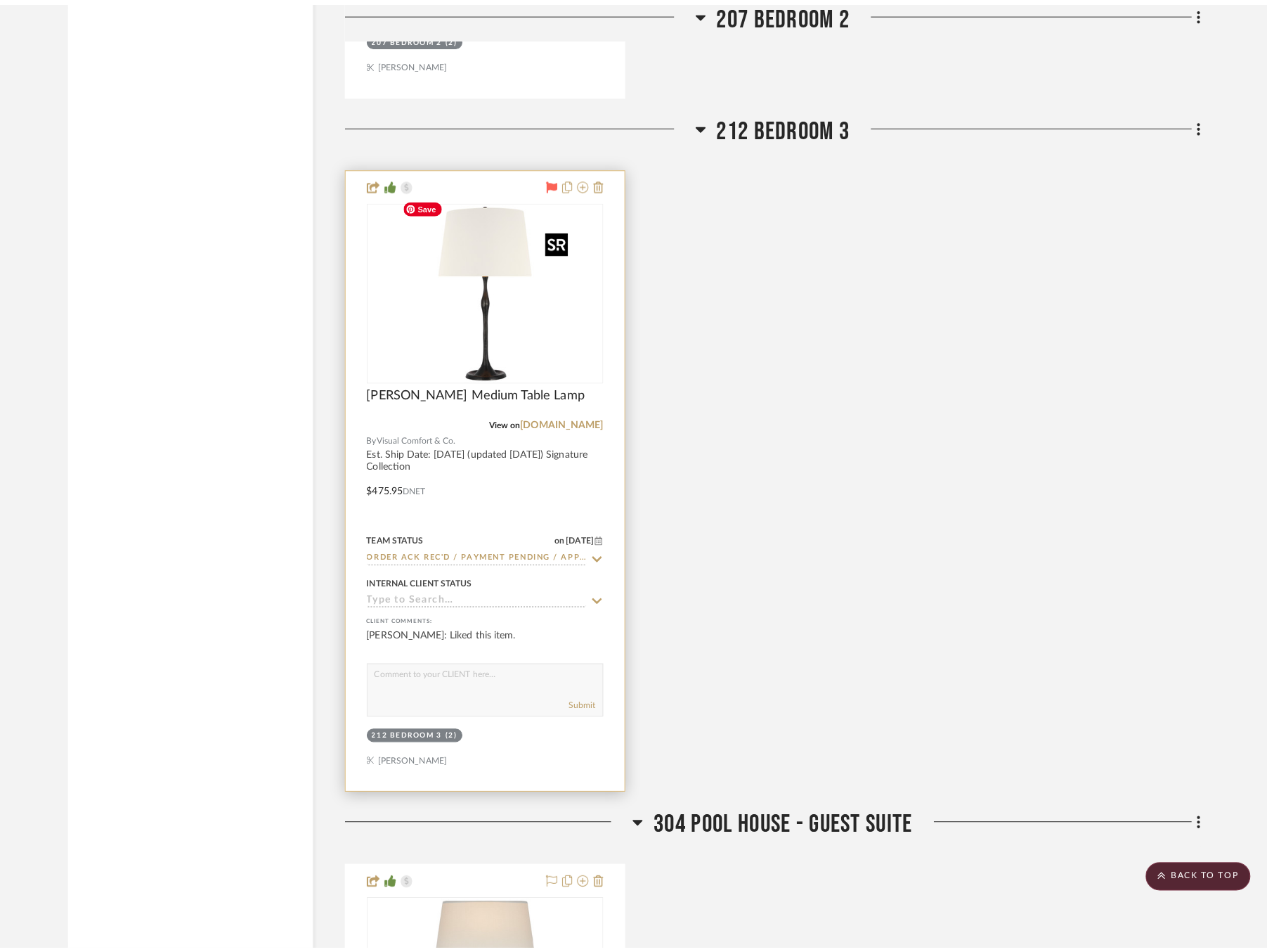
scroll to position [0, 0]
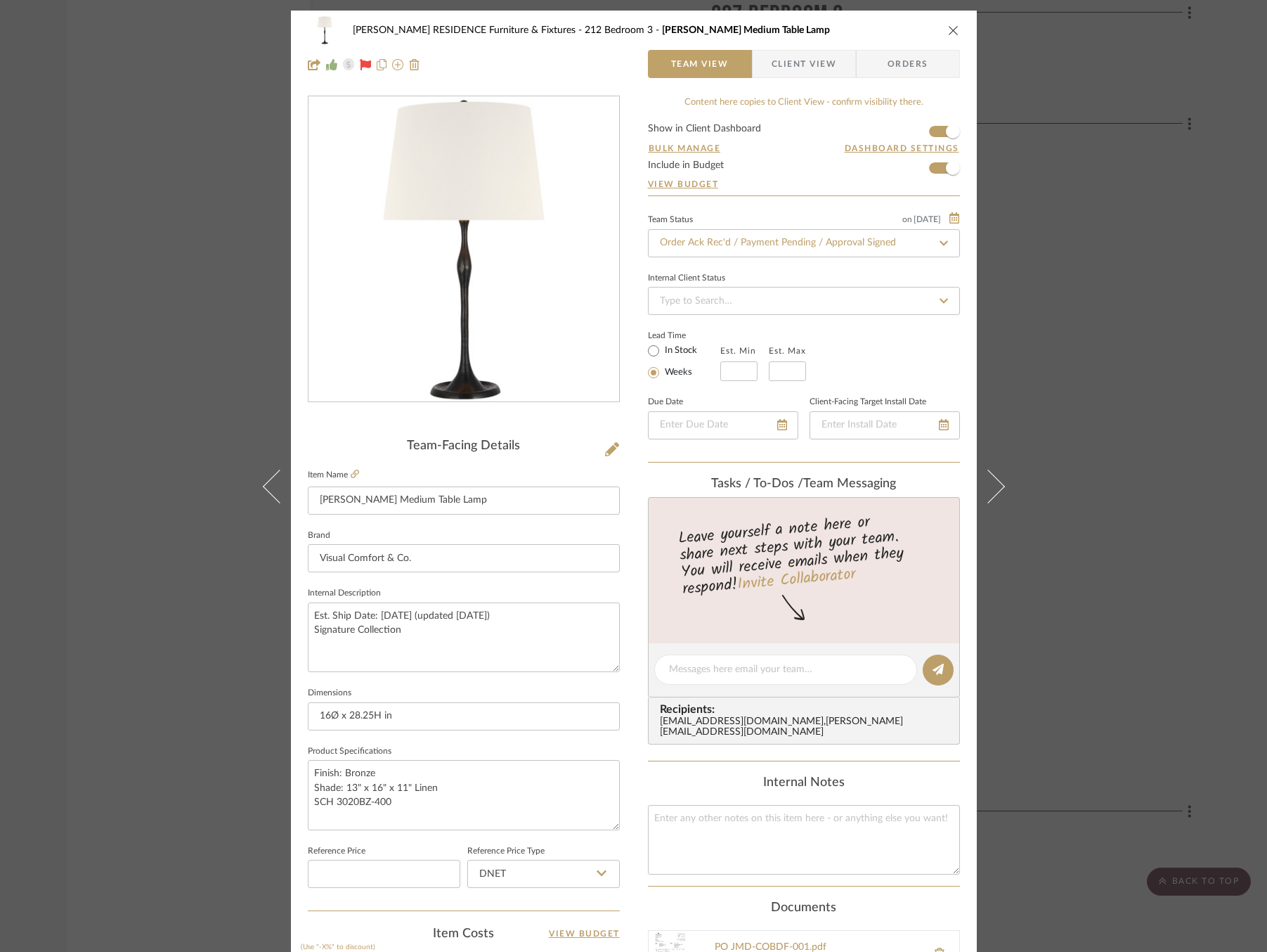
click at [942, 243] on icon at bounding box center [944, 242] width 12 height 10
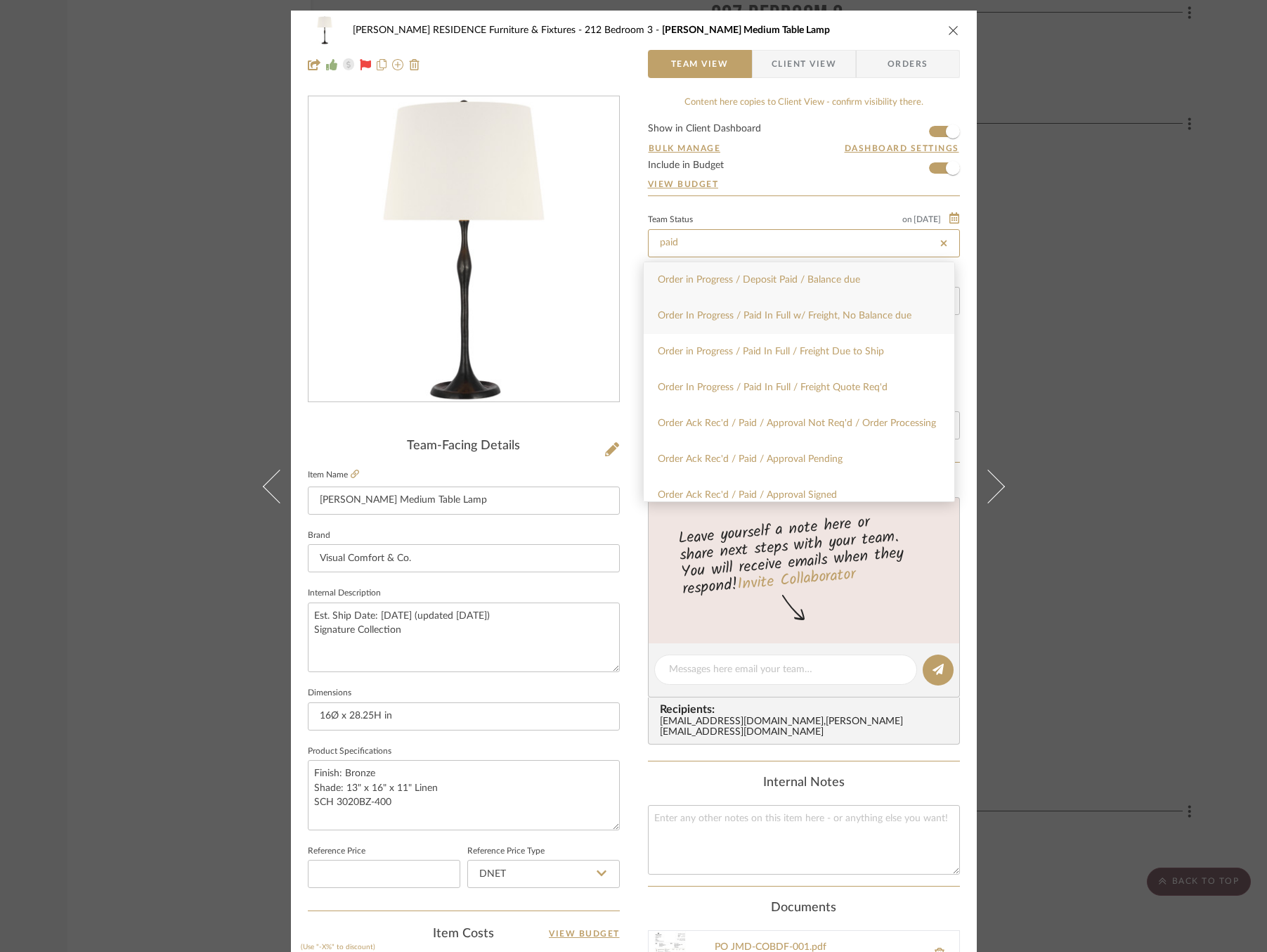
type input "paid"
click at [831, 323] on div "Order In Progress / Paid In Full w/ Freight, No Balance due" at bounding box center [799, 315] width 311 height 36
type input "[DATE]"
type input "Order In Progress / Paid In Full w/ Freight, No Balance due"
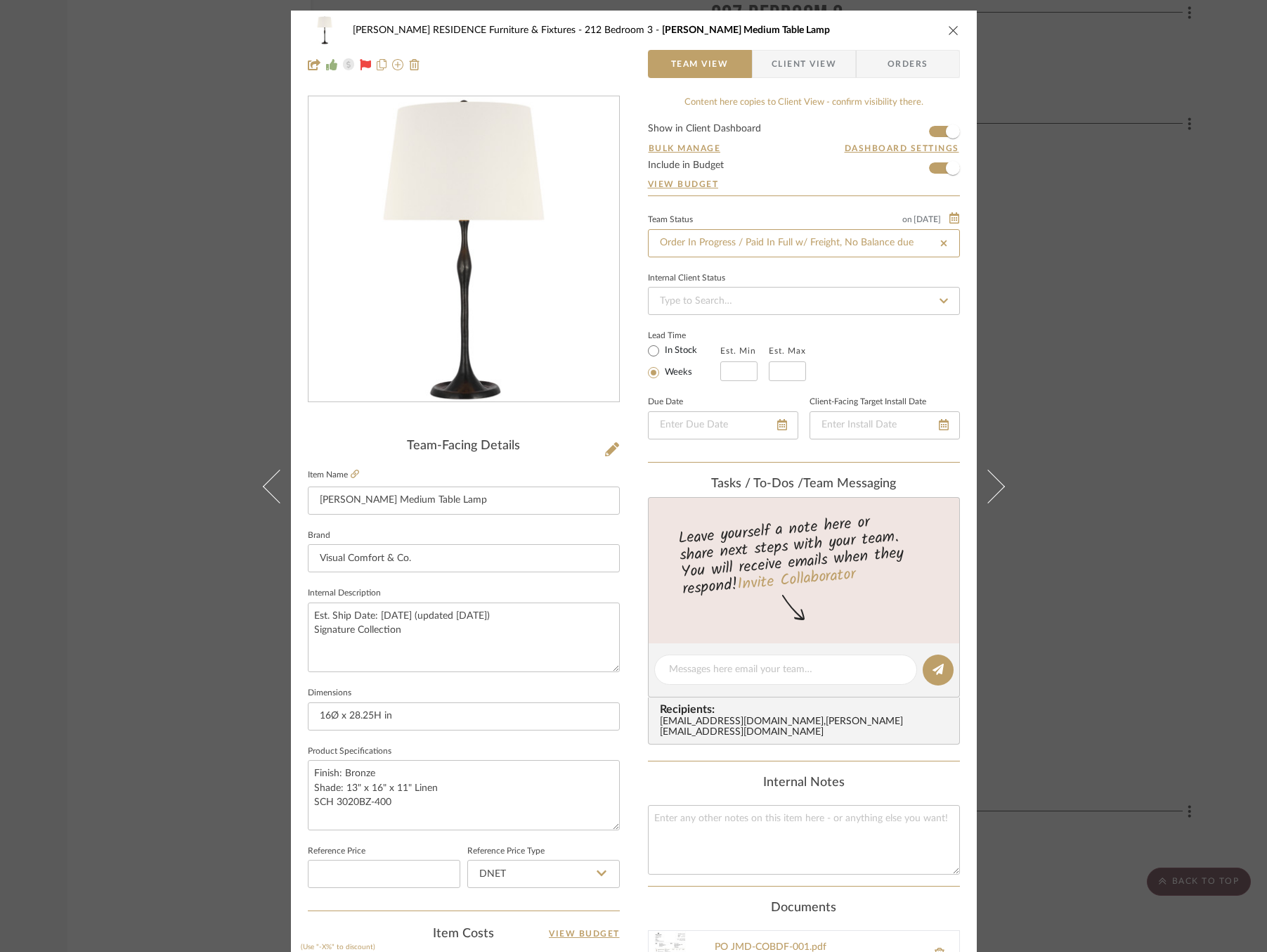
type input "[DATE]"
type input "Order In Progress / Paid In Full w/ Freight, No Balance due"
click at [1051, 317] on div "[PERSON_NAME] RESIDENCE Furniture & Fixtures 212 Bedroom 3 [PERSON_NAME] Medium…" at bounding box center [633, 476] width 1267 height 952
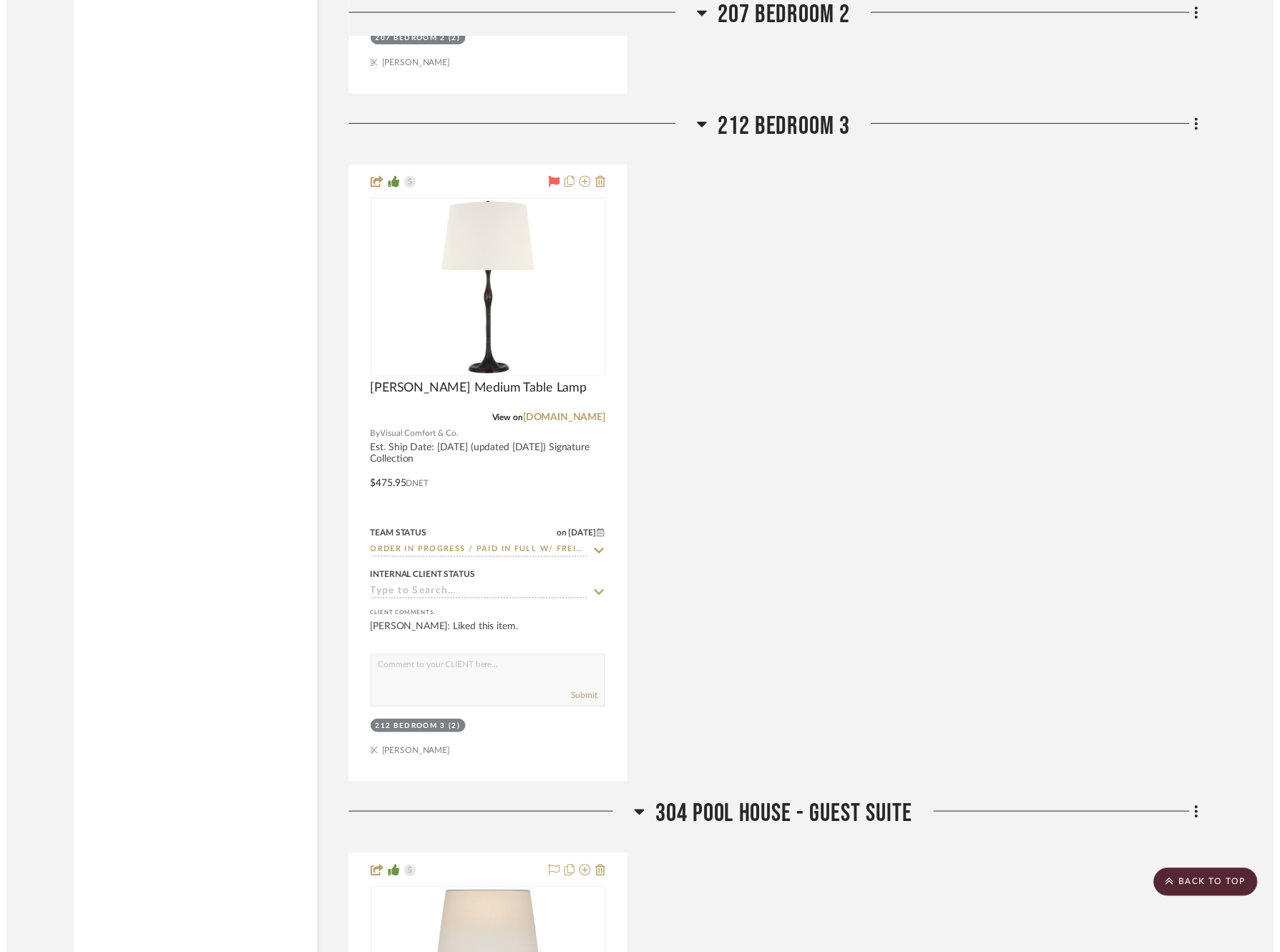
scroll to position [3085, 0]
